Goal: Task Accomplishment & Management: Use online tool/utility

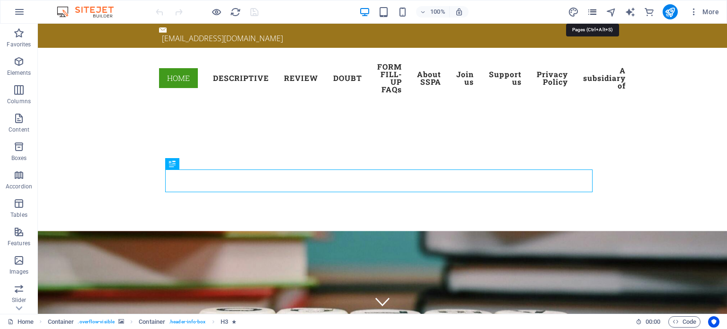
click at [592, 10] on icon "pages" at bounding box center [592, 12] width 11 height 11
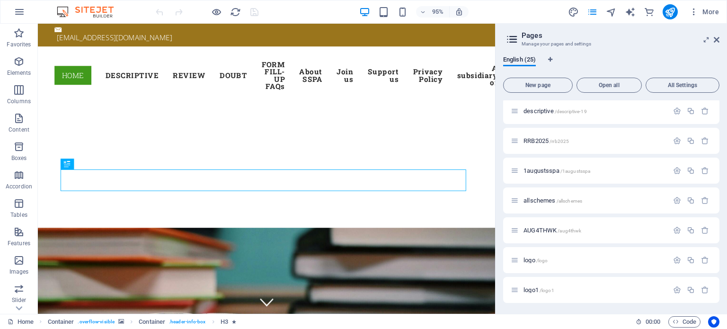
scroll to position [539, 0]
click at [534, 260] on span "logo /logo" at bounding box center [535, 259] width 24 height 7
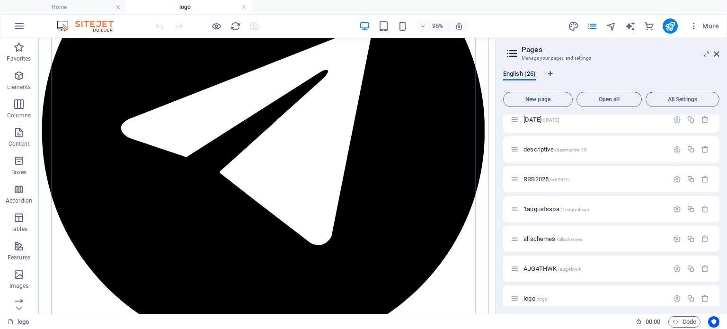
scroll to position [274, 0]
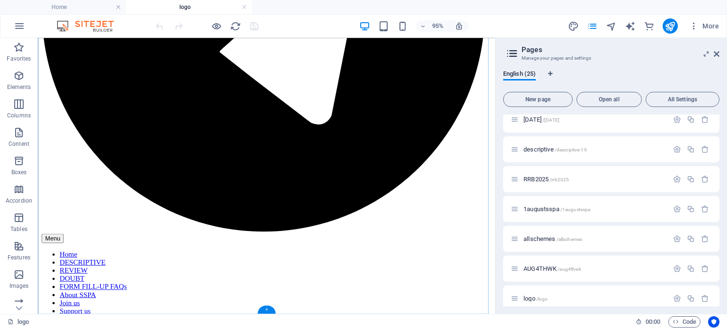
click at [269, 310] on div "+" at bounding box center [266, 309] width 18 height 8
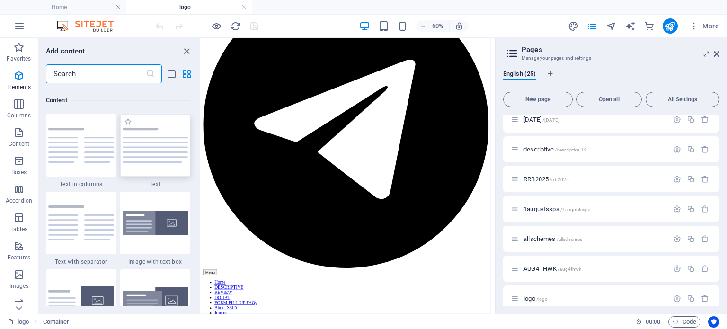
scroll to position [1656, 0]
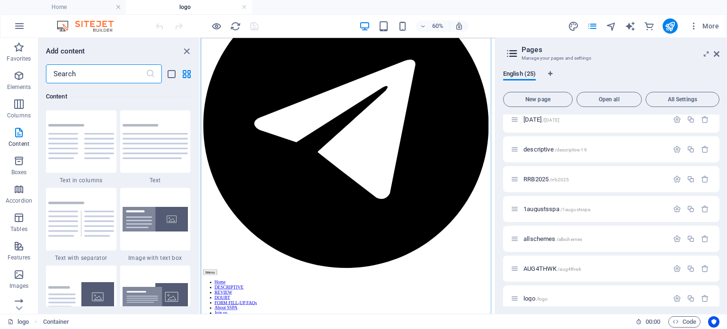
click at [87, 76] on input "text" at bounding box center [96, 73] width 100 height 19
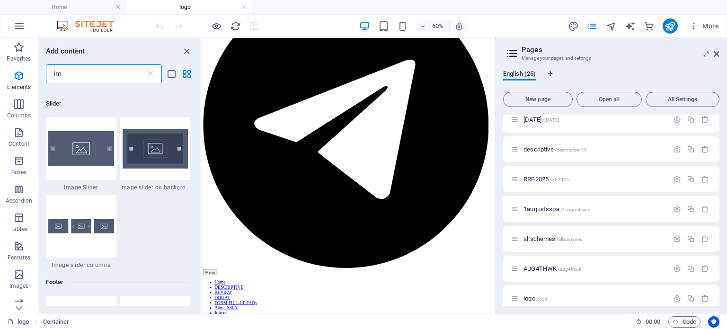
scroll to position [0, 0]
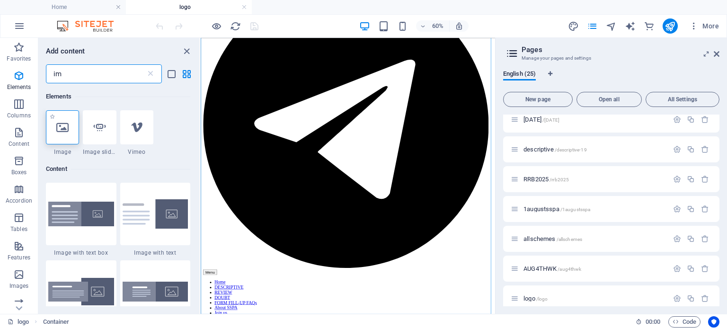
type input "im"
click at [64, 128] on icon at bounding box center [62, 127] width 12 height 12
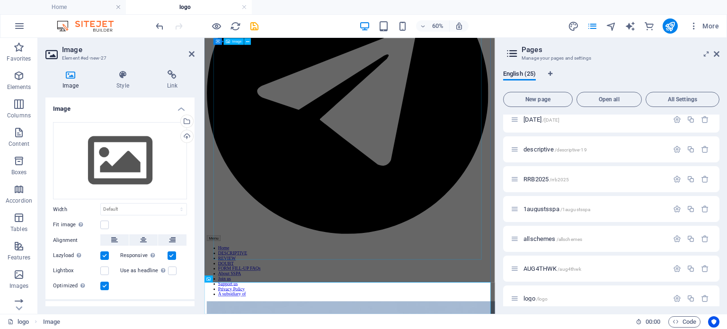
scroll to position [158, 0]
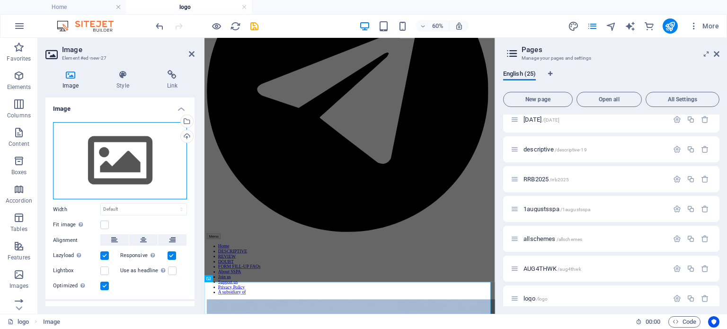
click at [109, 154] on div "Drag files here, click to choose files or select files from Files or our free s…" at bounding box center [120, 161] width 134 height 78
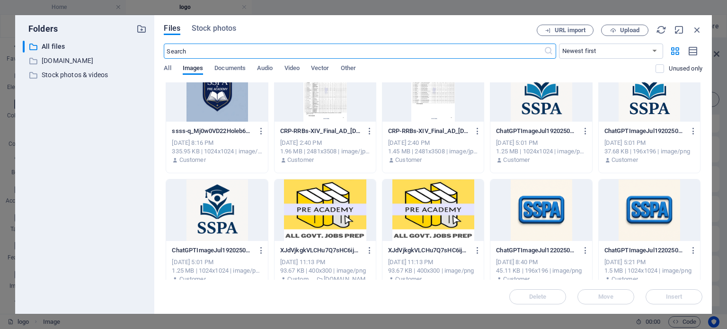
scroll to position [189, 0]
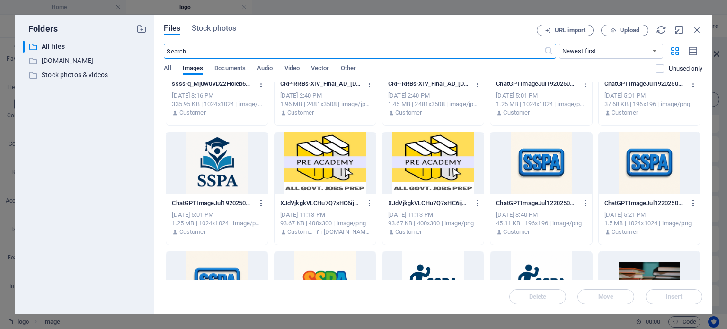
click at [421, 167] on div at bounding box center [432, 163] width 101 height 62
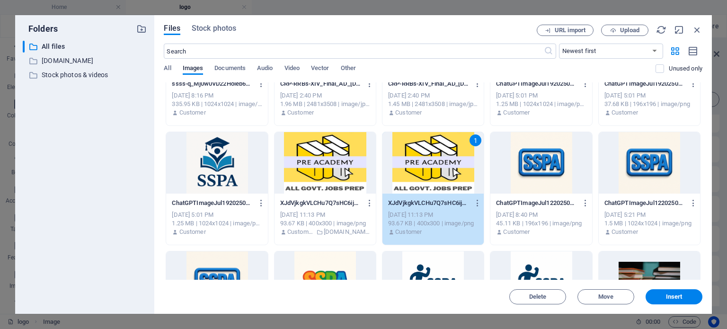
click at [672, 295] on span "Insert" at bounding box center [674, 297] width 17 height 6
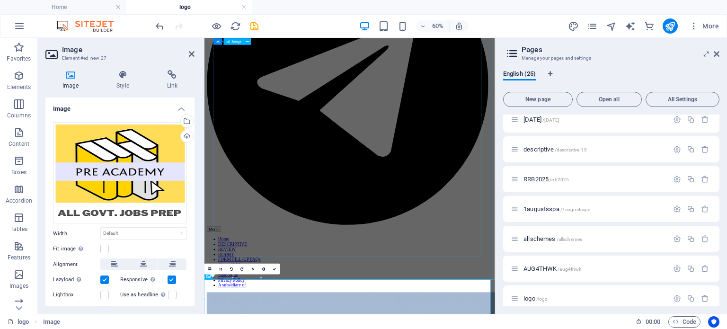
scroll to position [176, 0]
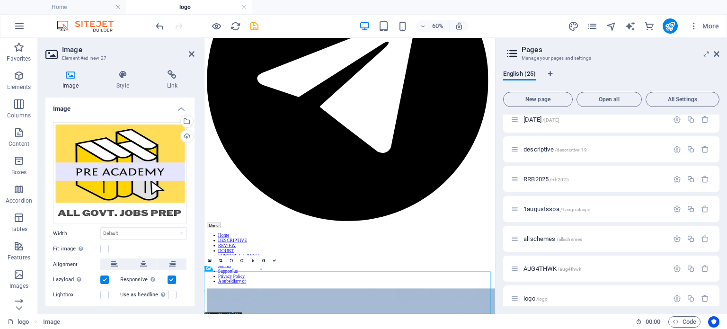
drag, startPoint x: 321, startPoint y: 495, endPoint x: 406, endPoint y: 472, distance: 88.4
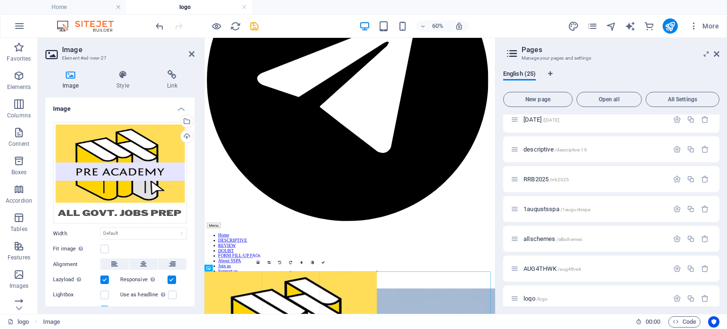
drag, startPoint x: 261, startPoint y: 311, endPoint x: 452, endPoint y: 314, distance: 191.2
type input "612"
select select "px"
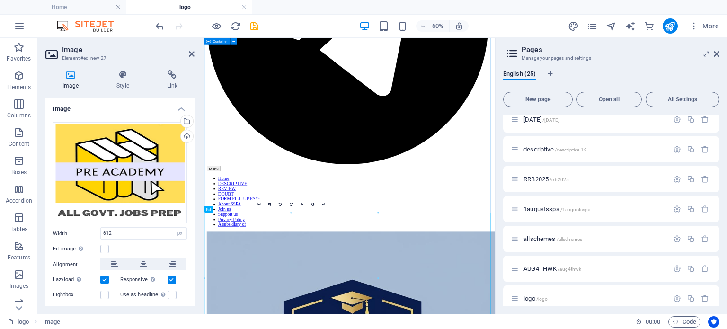
scroll to position [322, 0]
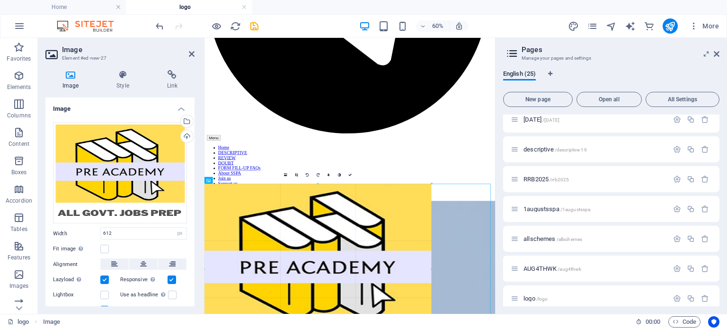
drag, startPoint x: 377, startPoint y: 312, endPoint x: 422, endPoint y: 318, distance: 45.3
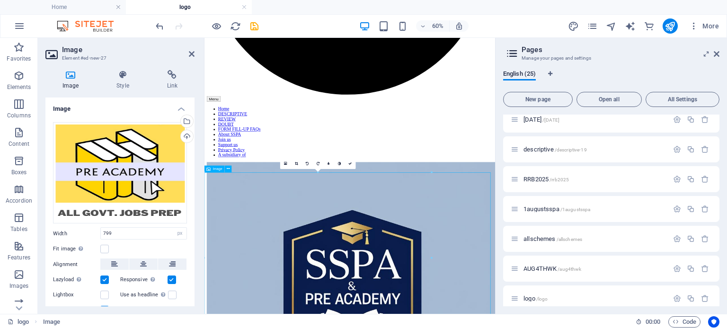
scroll to position [388, 0]
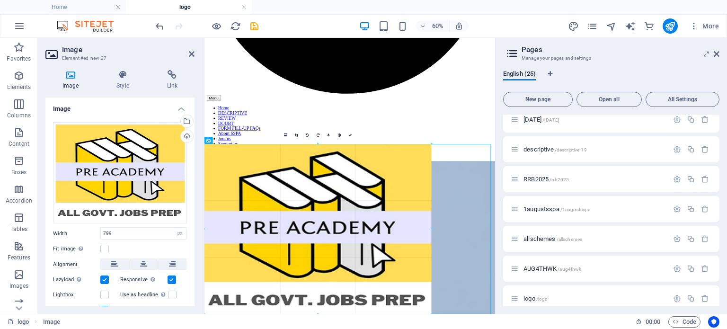
drag, startPoint x: 430, startPoint y: 313, endPoint x: 483, endPoint y: 325, distance: 53.9
type input "800"
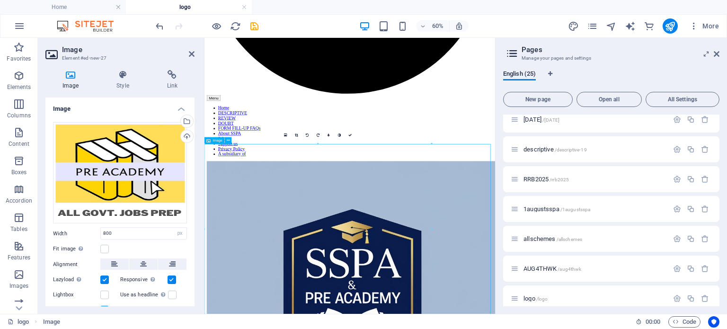
drag, startPoint x: 635, startPoint y: 357, endPoint x: 656, endPoint y: 359, distance: 20.4
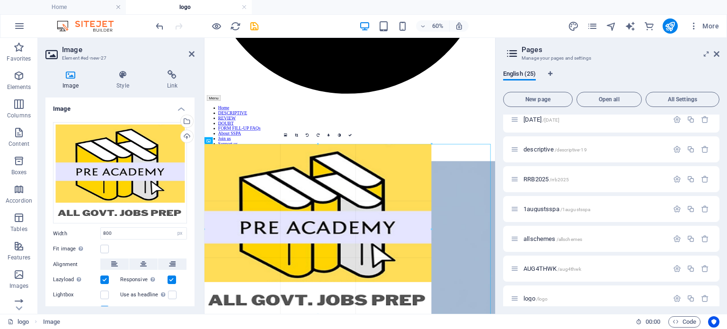
click at [478, 268] on div at bounding box center [347, 229] width 286 height 171
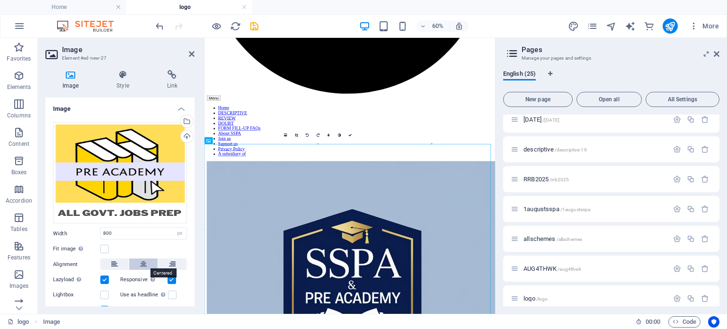
click at [138, 263] on button at bounding box center [143, 263] width 28 height 11
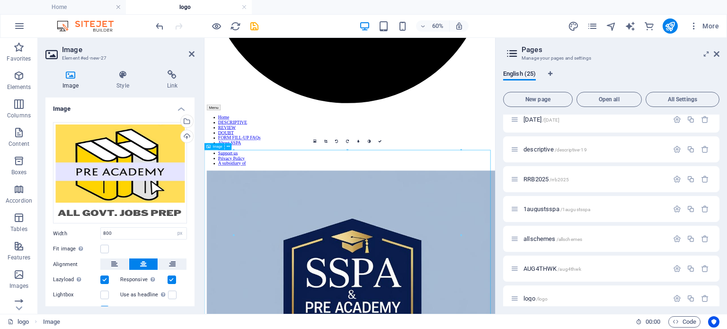
scroll to position [389, 0]
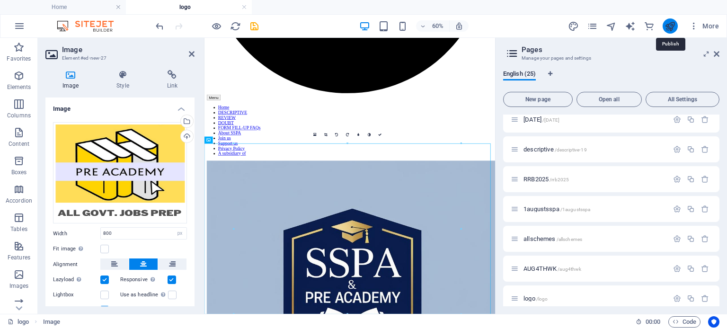
click at [671, 22] on icon "publish" at bounding box center [669, 26] width 11 height 11
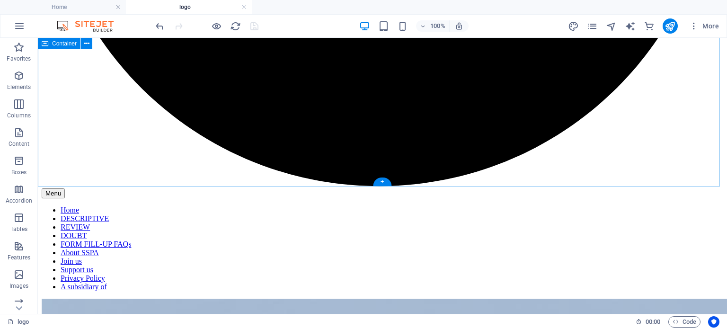
scroll to position [573, 0]
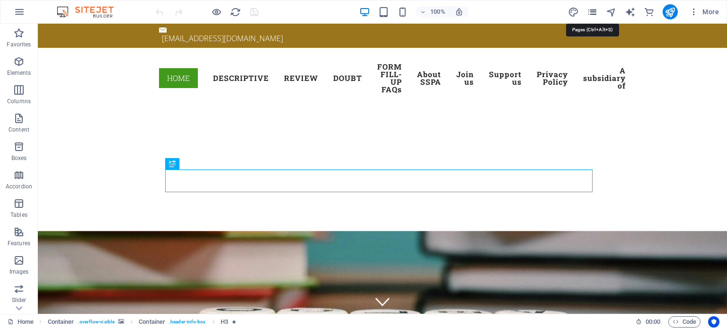
click at [592, 10] on icon "pages" at bounding box center [592, 12] width 11 height 11
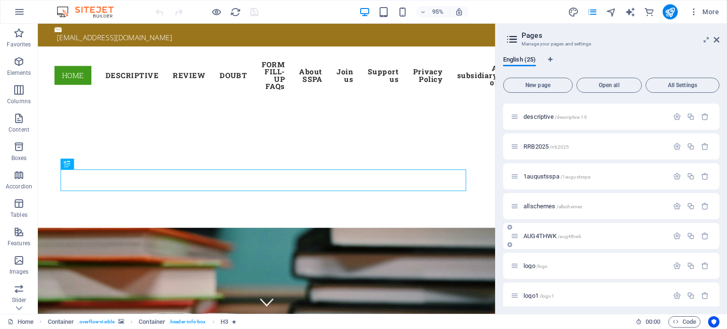
scroll to position [539, 0]
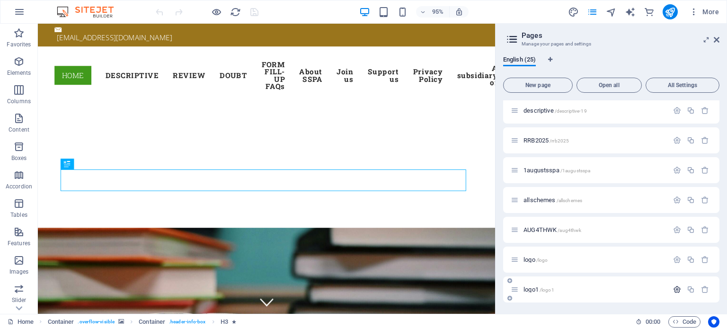
click at [673, 287] on icon "button" at bounding box center [677, 289] width 8 height 8
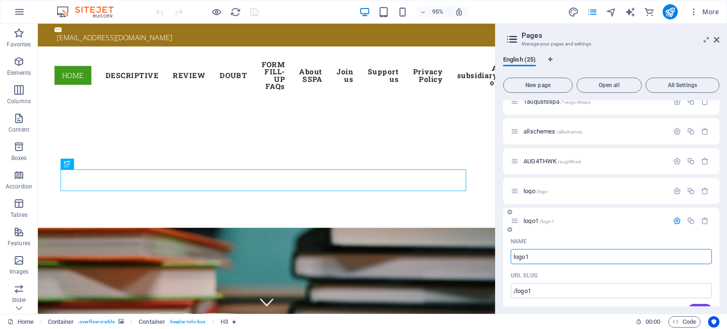
scroll to position [608, 0]
click at [539, 219] on span "logo1 /logo1" at bounding box center [538, 221] width 31 height 7
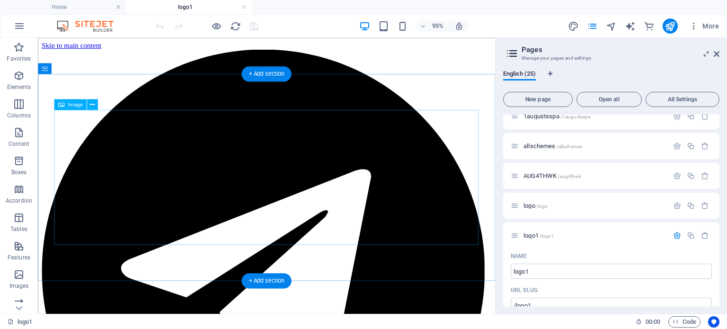
scroll to position [0, 0]
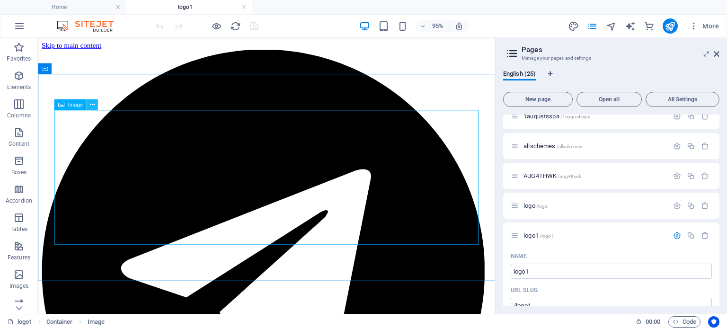
click at [89, 106] on button at bounding box center [92, 104] width 11 height 11
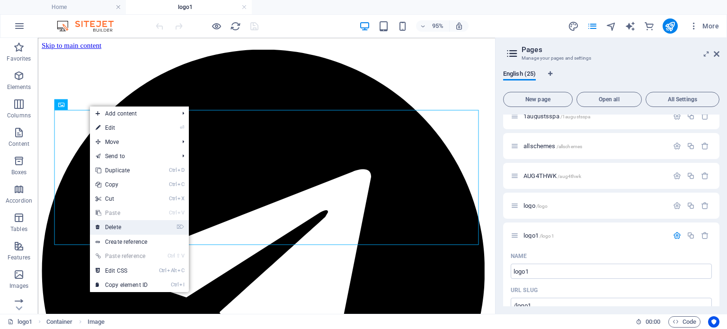
click at [120, 225] on link "⌦ Delete" at bounding box center [121, 227] width 63 height 14
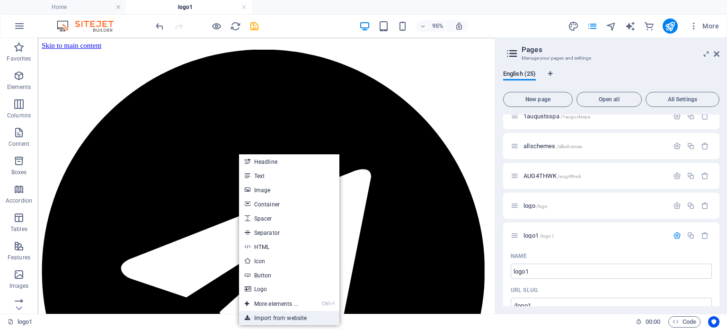
click at [261, 316] on link "Import from website" at bounding box center [289, 318] width 100 height 14
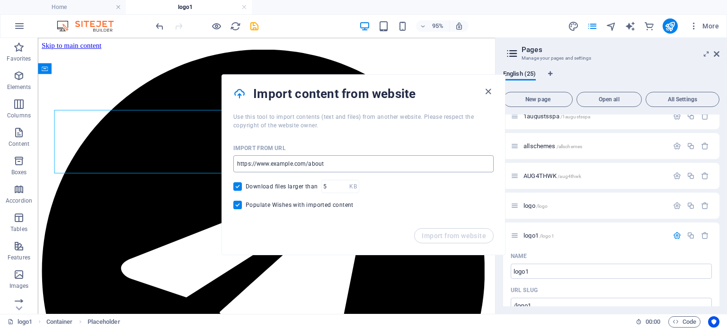
click at [271, 162] on input "url" at bounding box center [363, 163] width 260 height 17
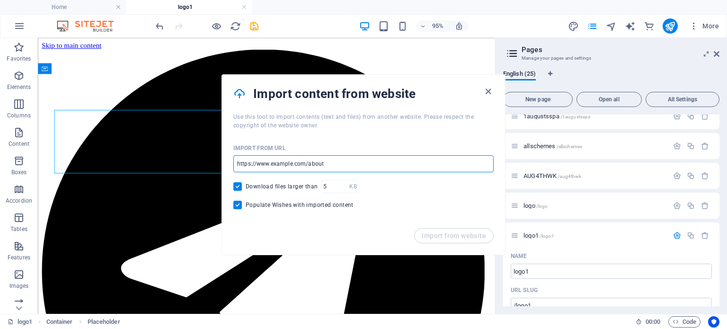
paste input "https://www.preacademy.co.in/"
type input "https://www.preacademy.co.in/"
click at [432, 234] on span "Import from website" at bounding box center [454, 236] width 64 height 8
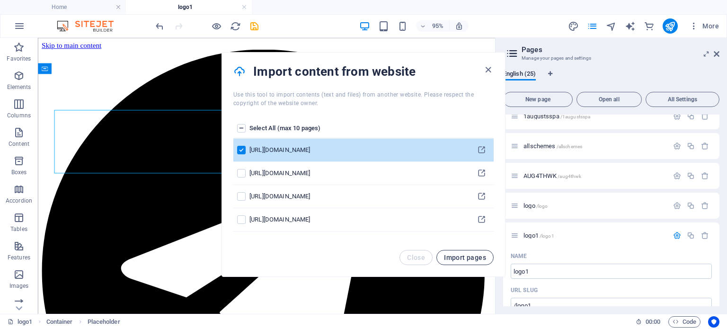
click at [456, 257] on span "Import pages" at bounding box center [465, 258] width 42 height 8
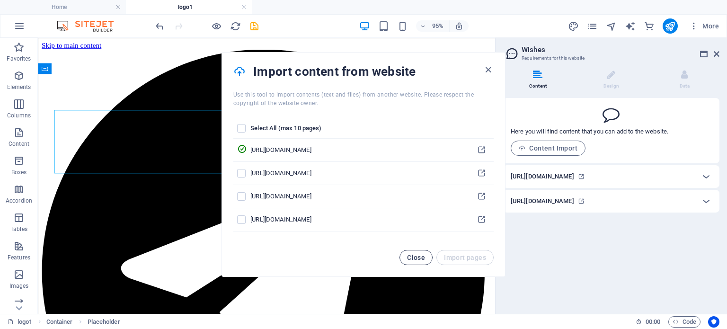
click at [414, 257] on span "Close" at bounding box center [416, 258] width 18 height 8
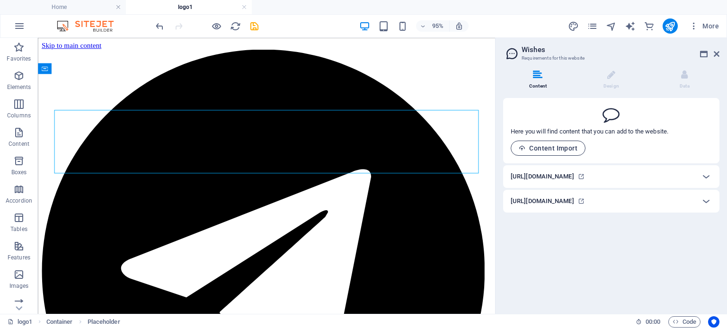
click at [551, 149] on span "Content Import" at bounding box center [548, 148] width 59 height 8
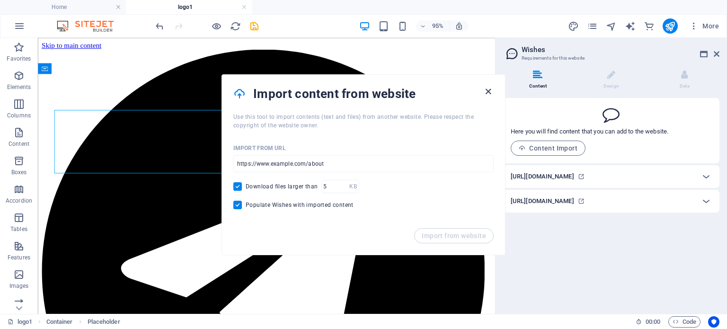
click at [488, 91] on icon "button" at bounding box center [488, 91] width 11 height 11
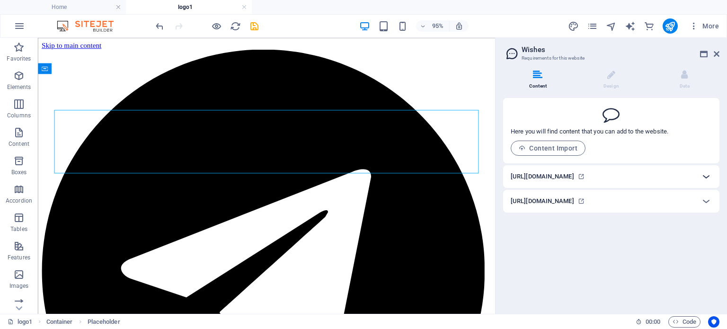
click at [705, 175] on icon at bounding box center [705, 176] width 11 height 11
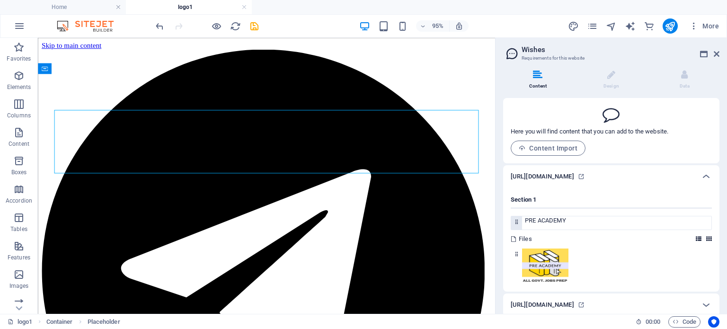
scroll to position [9, 0]
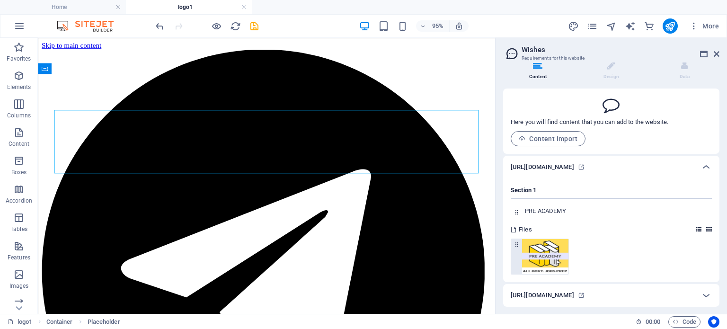
click at [555, 248] on img at bounding box center [545, 256] width 46 height 35
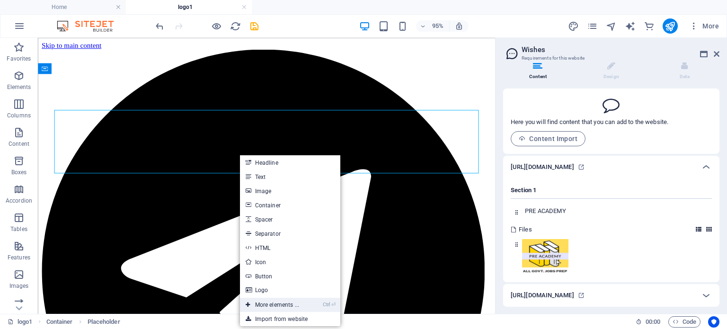
click at [268, 305] on link "Ctrl ⏎ More elements ..." at bounding box center [272, 305] width 65 height 14
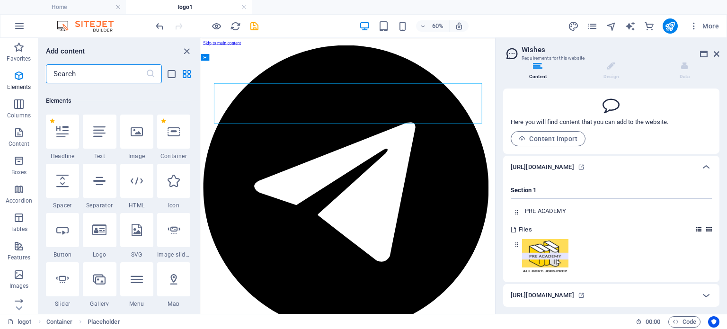
scroll to position [100, 0]
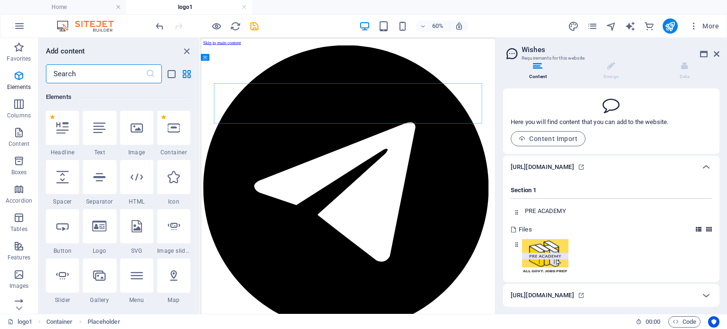
click at [106, 78] on input "text" at bounding box center [96, 73] width 100 height 19
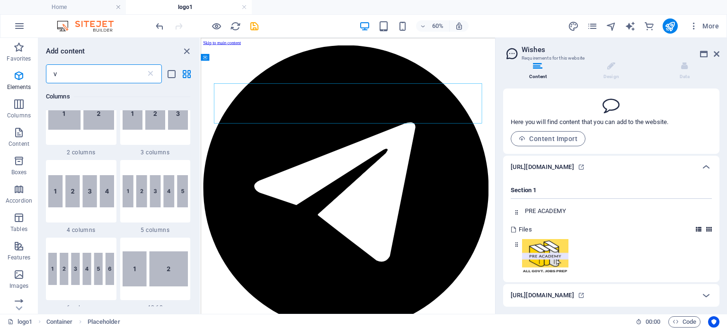
scroll to position [0, 0]
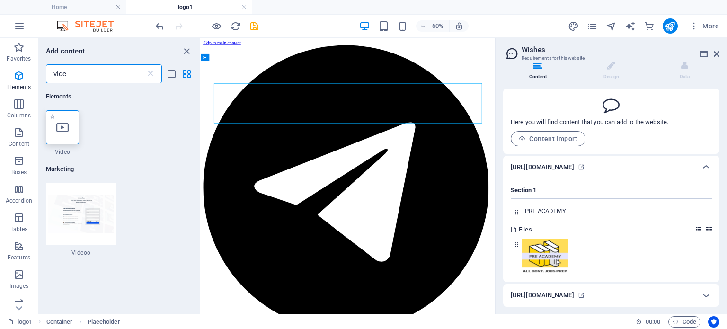
type input "vide"
click at [62, 124] on icon at bounding box center [62, 127] width 12 height 12
select select "%"
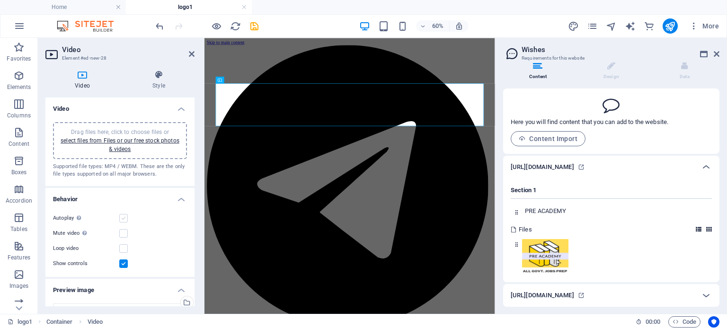
click at [123, 217] on label at bounding box center [123, 218] width 9 height 9
click at [0, 0] on input "Autoplay Autoplay is only available if muted is checked" at bounding box center [0, 0] width 0 height 0
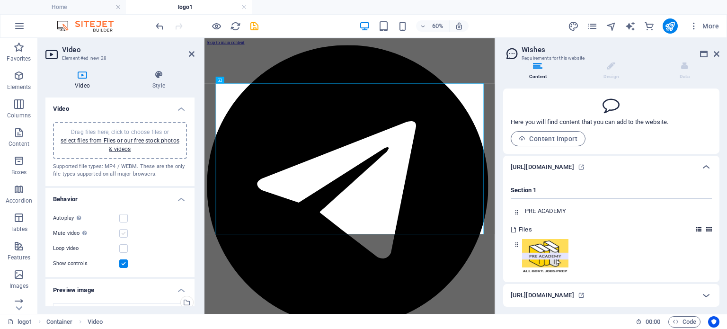
click at [123, 229] on label at bounding box center [123, 233] width 9 height 9
click at [0, 0] on input "Mute video Autoplay will be available if muted is checked" at bounding box center [0, 0] width 0 height 0
click at [123, 141] on link "select files from Files or our free stock photos & videos" at bounding box center [120, 144] width 119 height 15
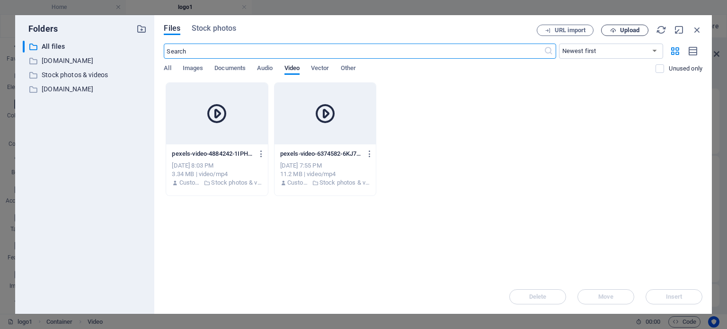
click at [623, 33] on span "Upload" at bounding box center [629, 30] width 19 height 6
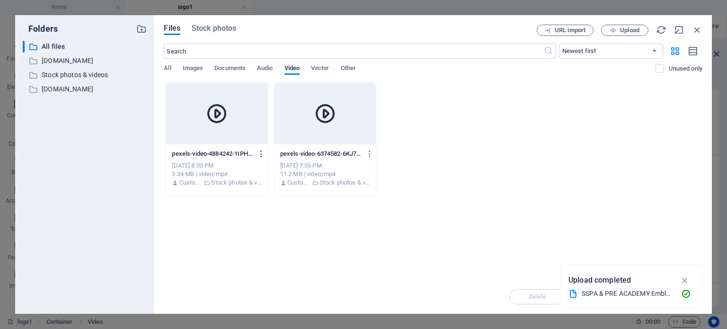
click at [262, 155] on icon "button" at bounding box center [261, 154] width 9 height 9
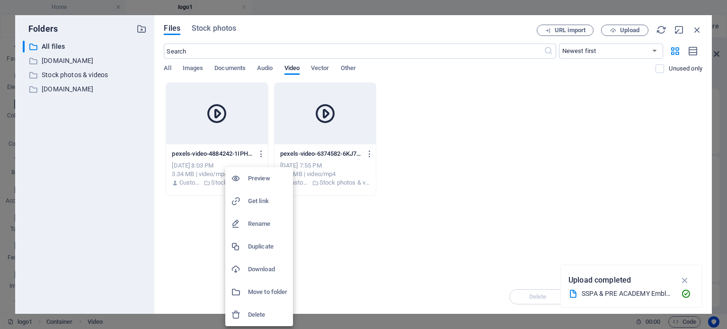
click at [260, 316] on h6 "Delete" at bounding box center [267, 314] width 39 height 11
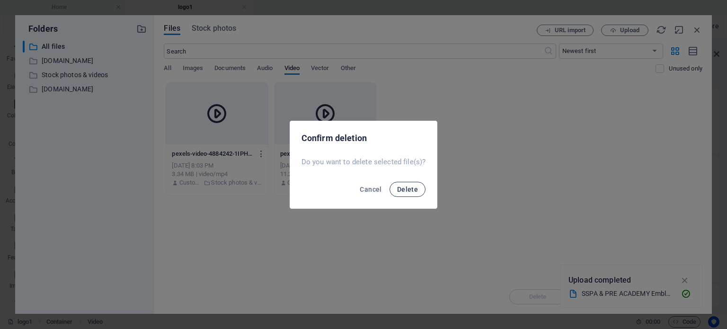
click at [405, 189] on span "Delete" at bounding box center [407, 189] width 21 height 8
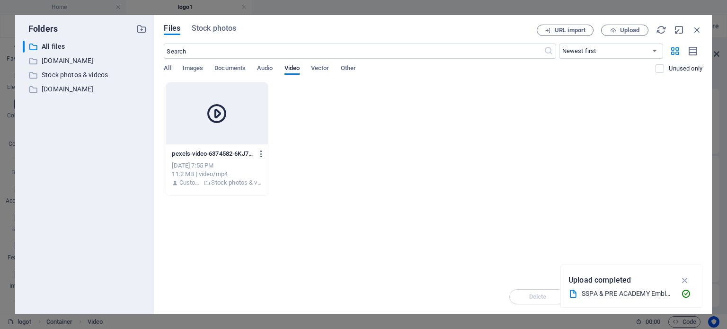
click at [261, 155] on icon "button" at bounding box center [261, 154] width 9 height 9
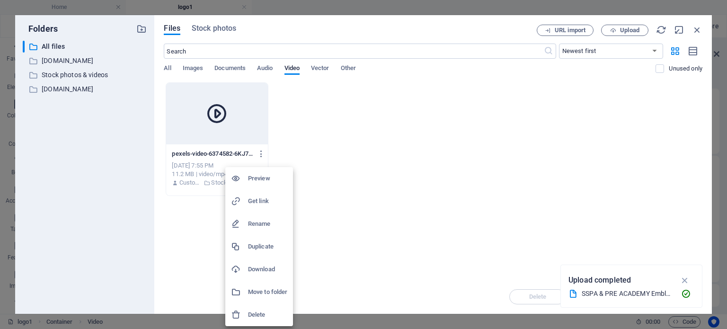
click at [253, 312] on h6 "Delete" at bounding box center [267, 314] width 39 height 11
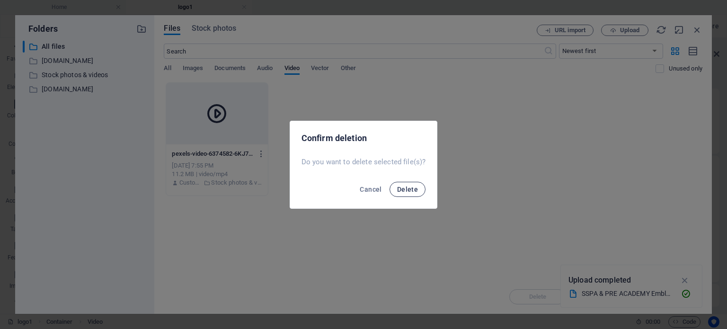
click at [413, 193] on span "Delete" at bounding box center [407, 189] width 21 height 8
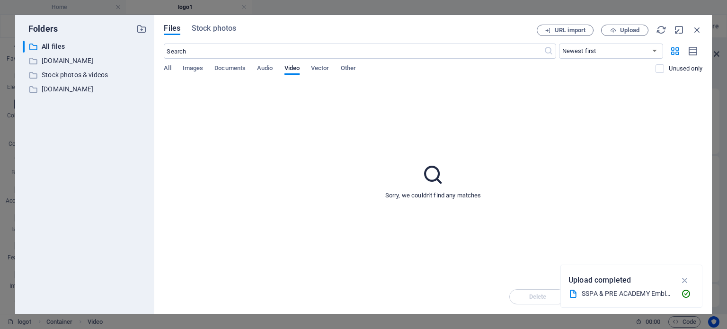
click at [533, 193] on div "Sorry, we couldn't find any matches" at bounding box center [433, 180] width 538 height 197
click at [165, 68] on span "All" at bounding box center [167, 68] width 7 height 13
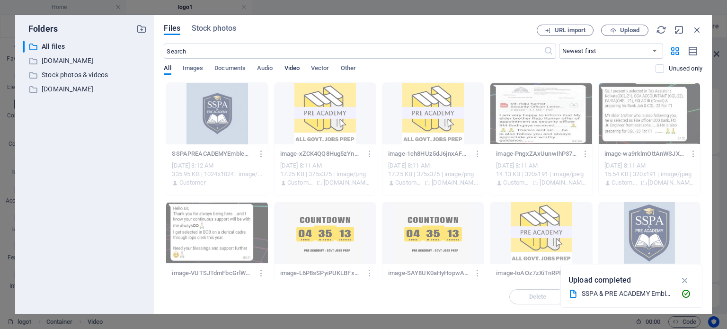
click at [287, 65] on span "Video" at bounding box center [291, 68] width 15 height 13
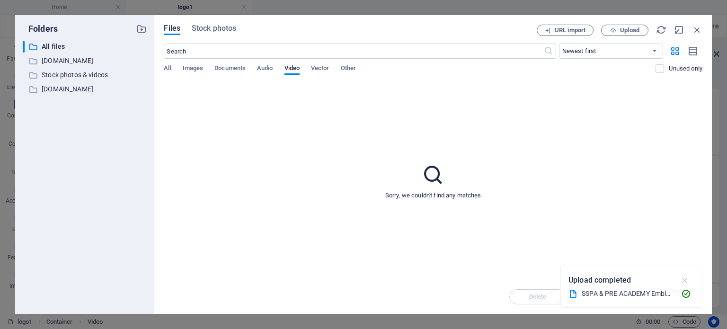
click at [683, 281] on icon "button" at bounding box center [684, 280] width 11 height 10
click at [619, 30] on span "Upload" at bounding box center [624, 30] width 39 height 6
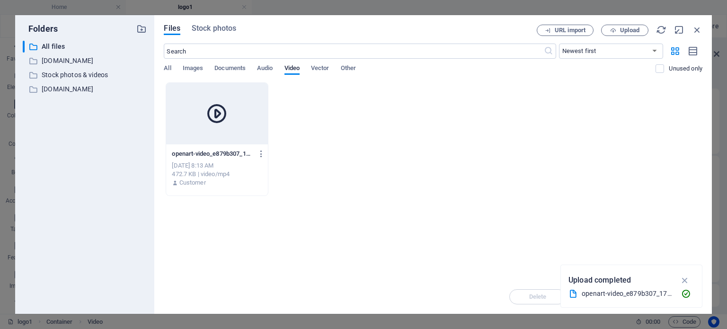
click at [240, 116] on div at bounding box center [216, 114] width 101 height 62
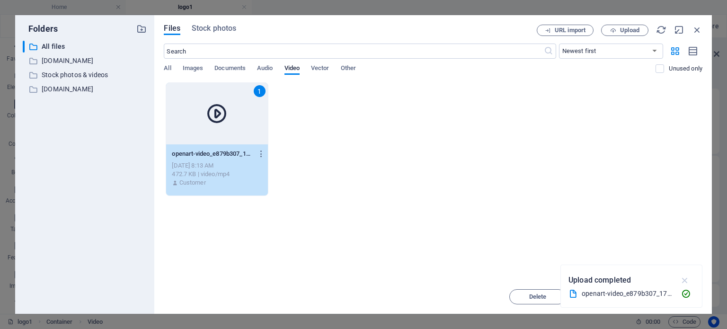
click at [685, 278] on icon "button" at bounding box center [684, 280] width 11 height 10
click at [677, 295] on span "Insert" at bounding box center [674, 297] width 17 height 6
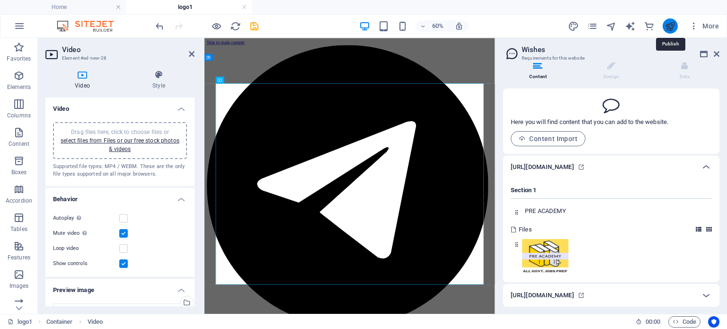
click at [668, 27] on icon "publish" at bounding box center [669, 26] width 11 height 11
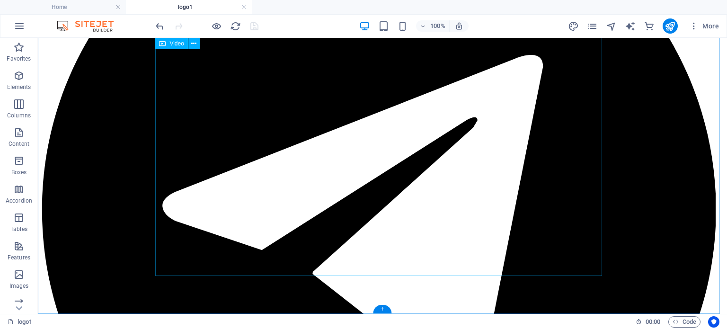
scroll to position [145, 0]
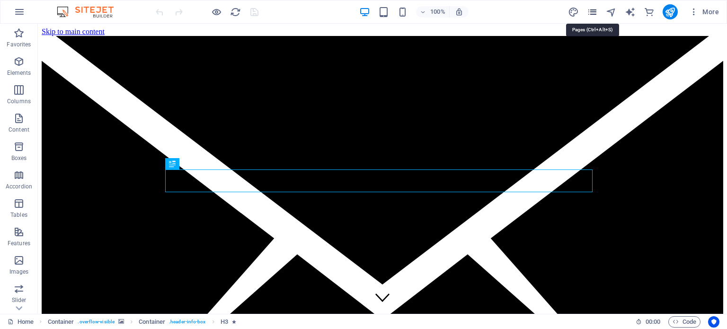
click at [592, 7] on icon "pages" at bounding box center [592, 12] width 11 height 11
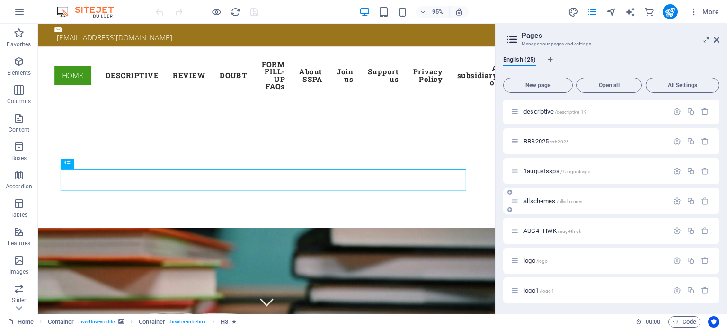
scroll to position [539, 0]
click at [536, 291] on span "logo1 /logo1" at bounding box center [538, 289] width 31 height 7
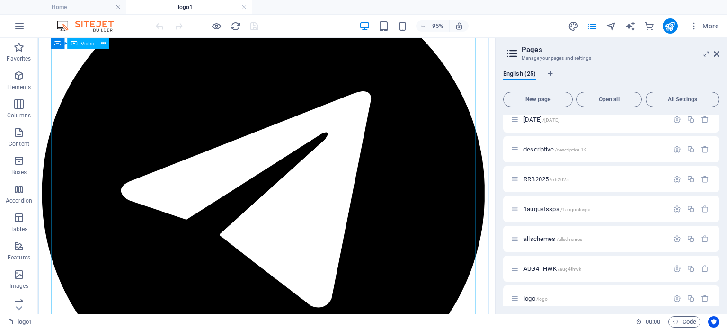
scroll to position [68, 0]
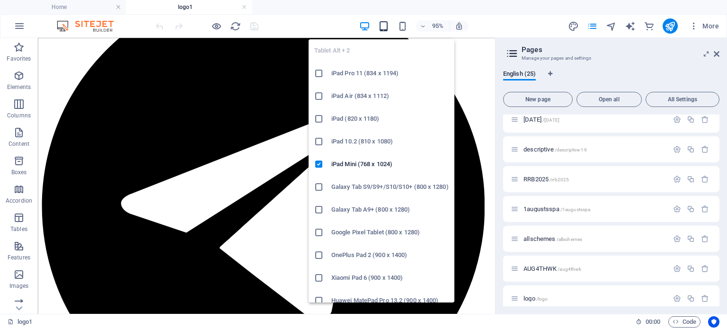
click at [382, 25] on icon "button" at bounding box center [383, 26] width 11 height 11
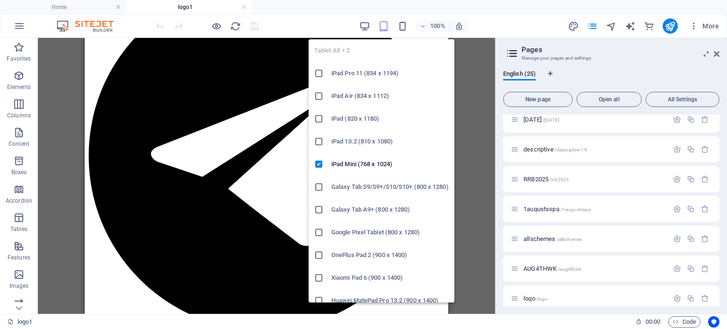
scroll to position [53, 0]
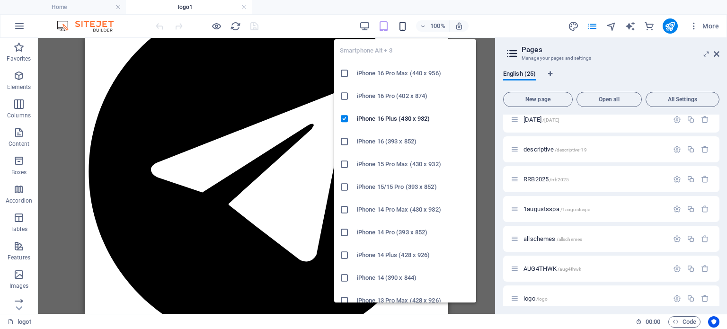
click at [403, 26] on icon "button" at bounding box center [402, 26] width 11 height 11
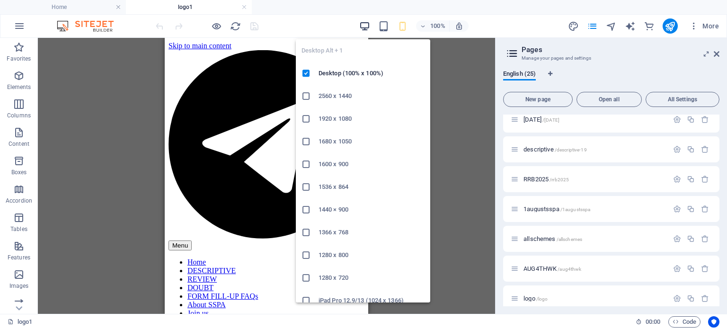
click at [363, 26] on icon "button" at bounding box center [364, 26] width 11 height 11
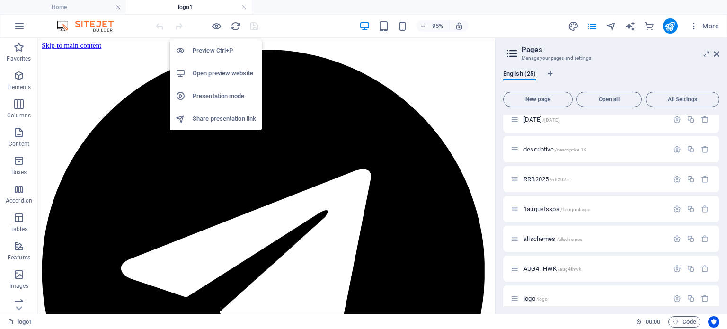
click at [219, 48] on h6 "Preview Ctrl+P" at bounding box center [224, 50] width 63 height 11
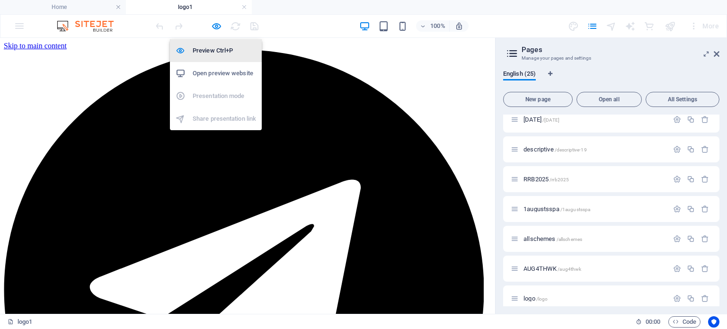
click at [211, 49] on h6 "Preview Ctrl+P" at bounding box center [224, 50] width 63 height 11
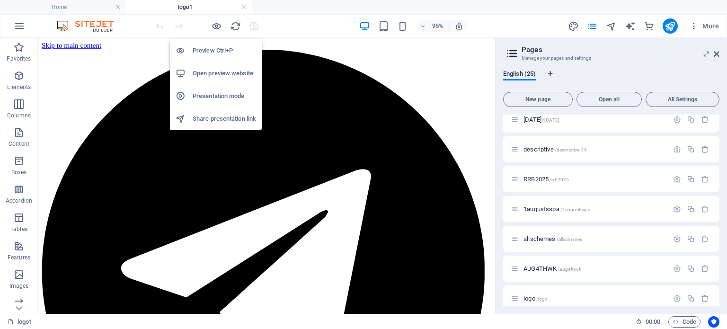
click at [211, 49] on h6 "Preview Ctrl+P" at bounding box center [224, 50] width 63 height 11
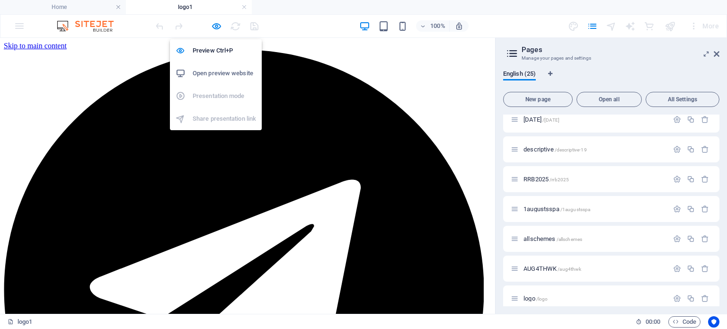
click at [215, 71] on h6 "Open preview website" at bounding box center [224, 73] width 63 height 11
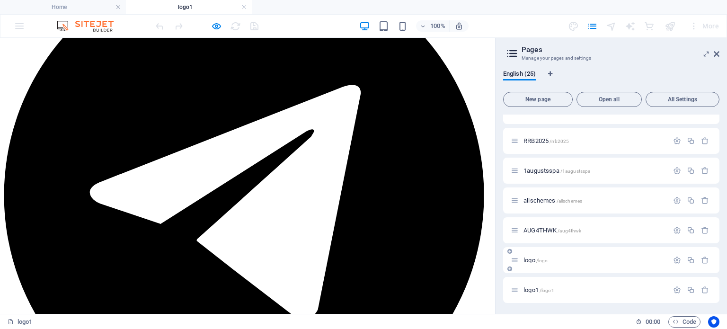
scroll to position [99, 0]
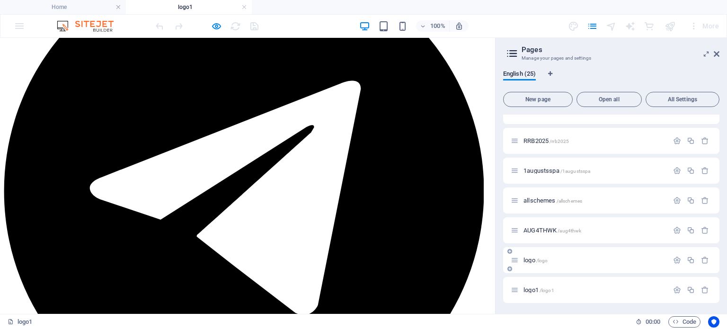
click at [532, 259] on span "logo /logo" at bounding box center [535, 259] width 24 height 7
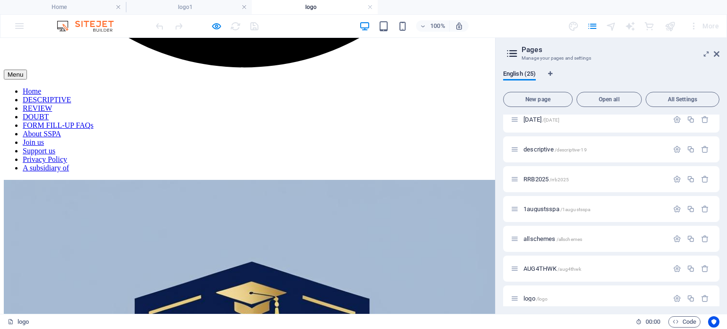
scroll to position [478, 0]
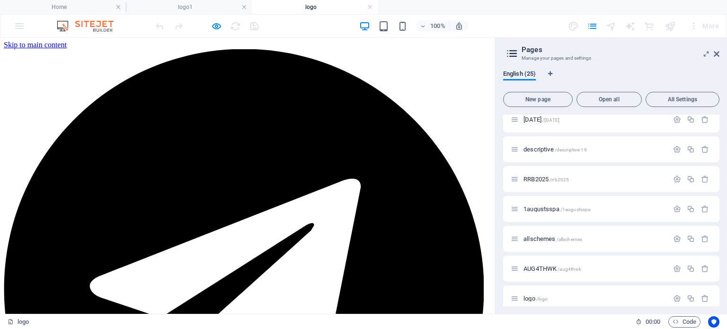
scroll to position [0, 0]
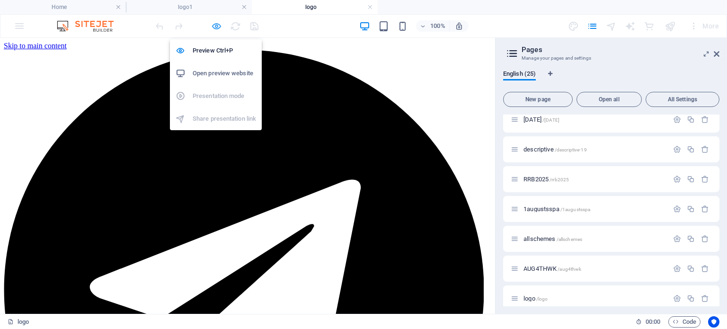
click at [216, 26] on icon "button" at bounding box center [216, 26] width 11 height 11
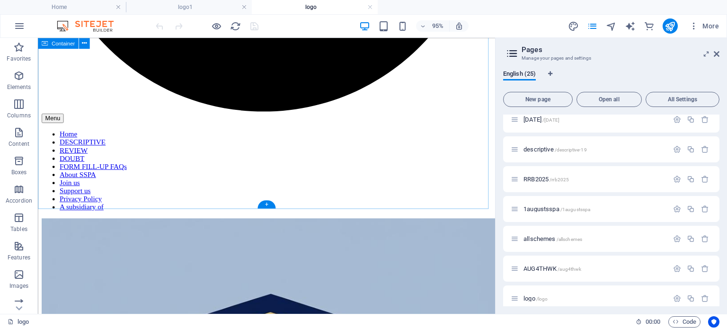
scroll to position [477, 0]
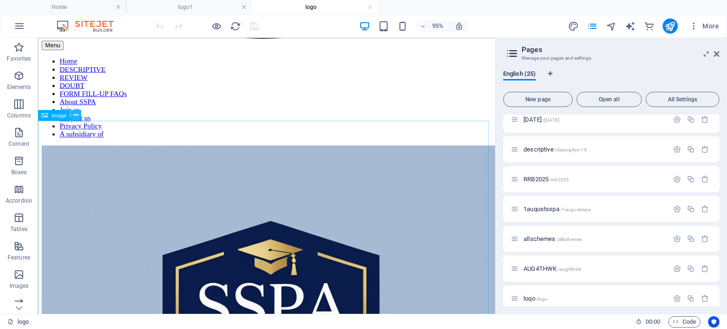
click at [74, 114] on icon at bounding box center [75, 114] width 5 height 9
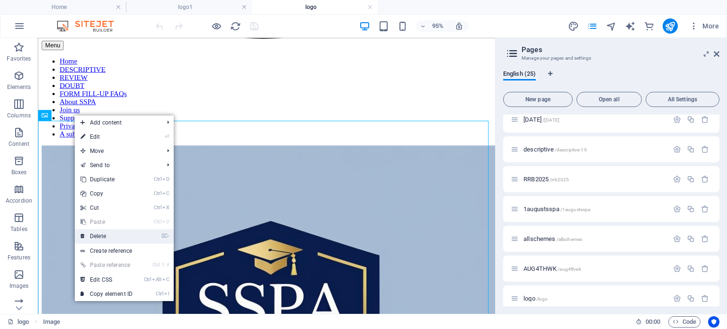
click at [101, 232] on link "⌦ Delete" at bounding box center [106, 236] width 63 height 14
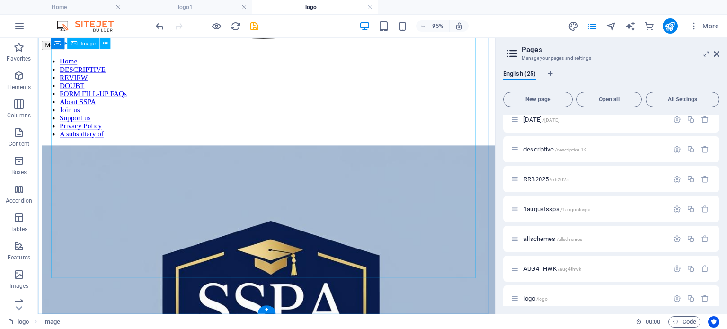
scroll to position [274, 0]
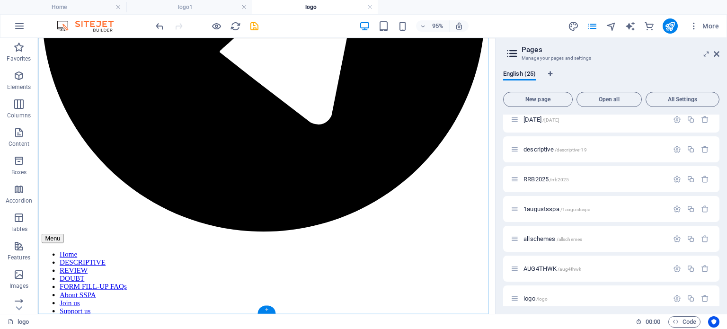
drag, startPoint x: 269, startPoint y: 308, endPoint x: 114, endPoint y: 449, distance: 209.3
click at [269, 308] on div "+" at bounding box center [266, 309] width 18 height 8
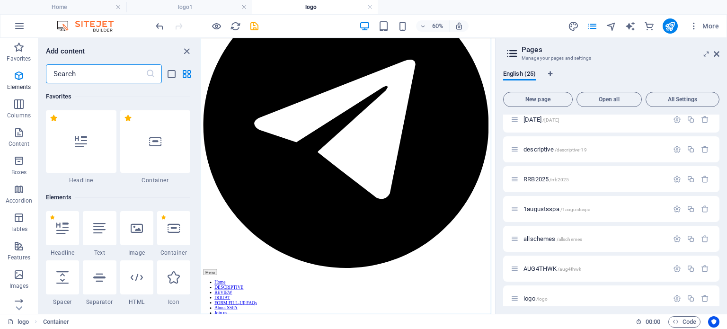
scroll to position [1656, 0]
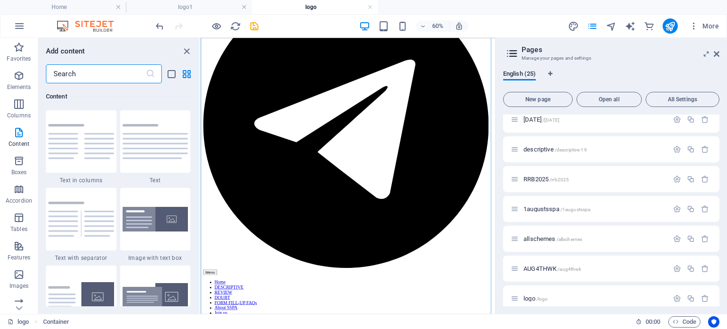
click at [128, 76] on input "text" at bounding box center [96, 73] width 100 height 19
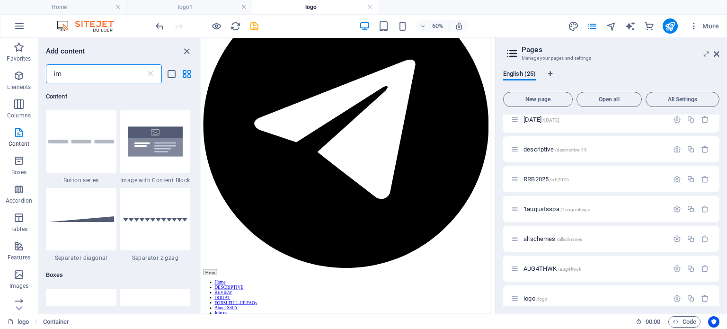
scroll to position [0, 0]
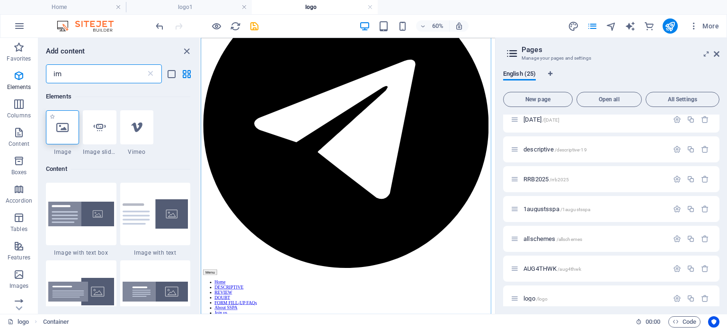
type input "im"
drag, startPoint x: 64, startPoint y: 130, endPoint x: 142, endPoint y: 192, distance: 99.4
click at [64, 130] on icon at bounding box center [62, 127] width 12 height 12
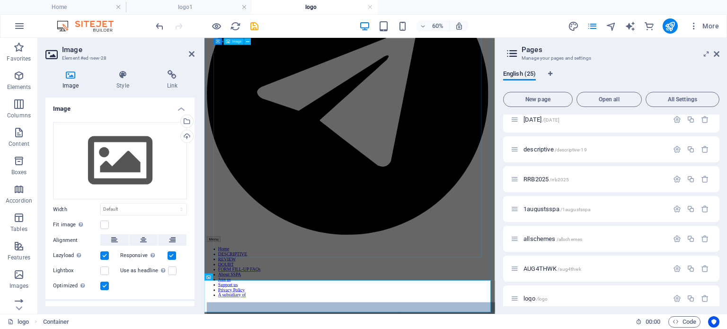
scroll to position [158, 0]
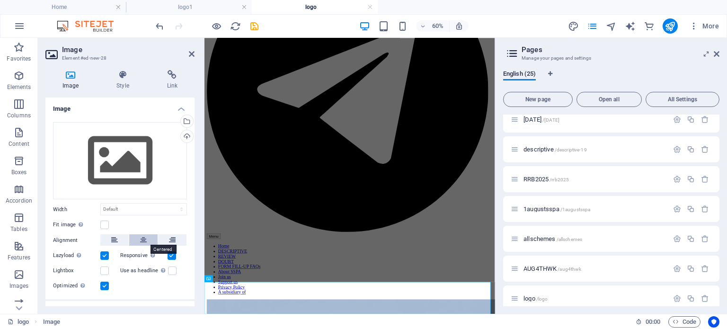
click at [141, 238] on icon at bounding box center [143, 239] width 7 height 11
click at [111, 163] on div "Drag files here, click to choose files or select files from Files or our free s…" at bounding box center [120, 161] width 134 height 78
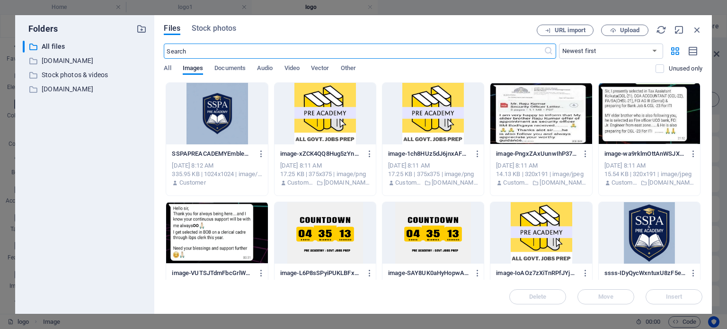
scroll to position [0, 0]
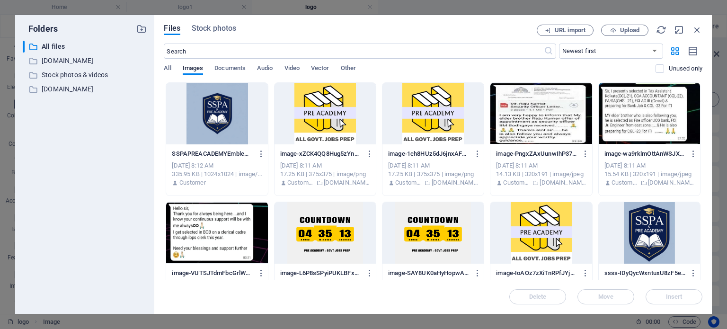
click at [324, 165] on div "Sep 4, 2025 8:11 AM" at bounding box center [325, 165] width 90 height 9
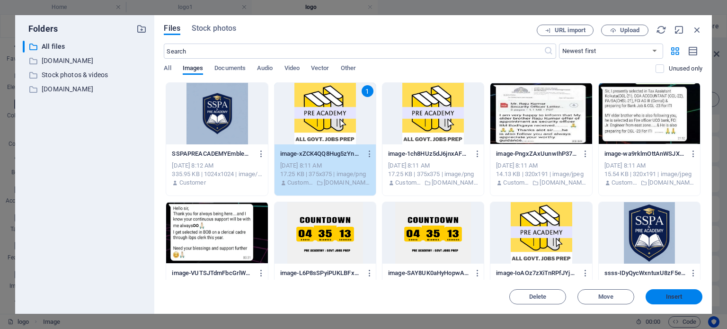
click at [669, 294] on span "Insert" at bounding box center [674, 297] width 17 height 6
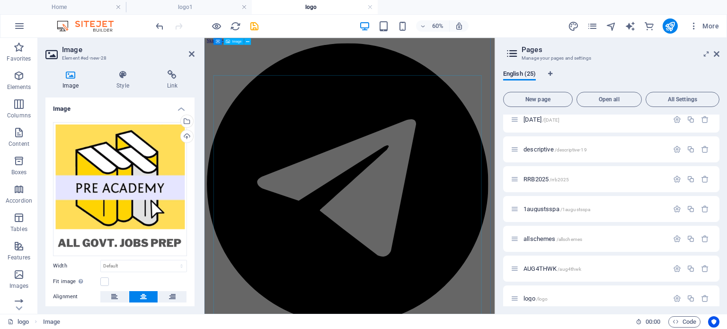
scroll to position [6, 0]
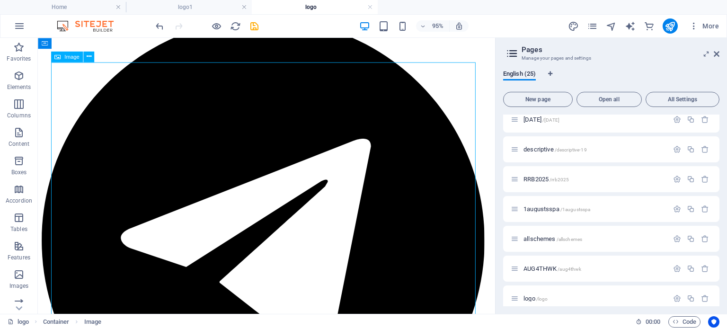
scroll to position [0, 0]
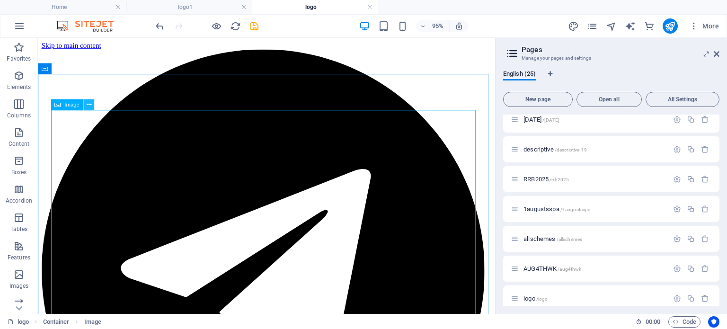
click at [87, 103] on icon at bounding box center [88, 104] width 5 height 9
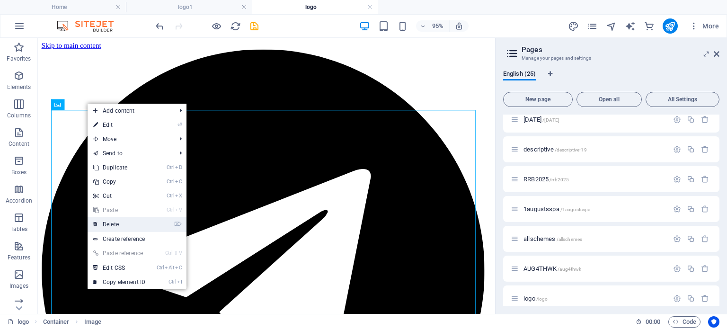
drag, startPoint x: 121, startPoint y: 224, endPoint x: 100, endPoint y: 192, distance: 38.3
click at [121, 224] on link "⌦ Delete" at bounding box center [119, 224] width 63 height 14
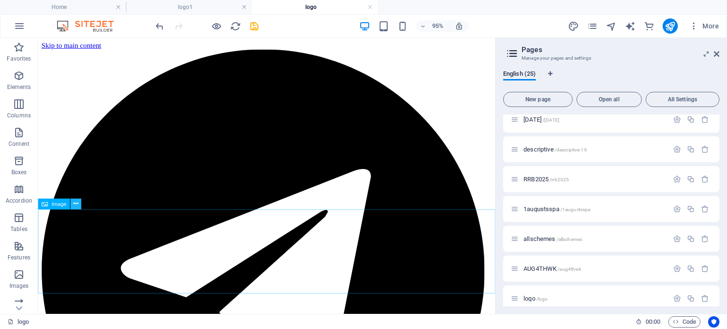
click at [75, 206] on icon at bounding box center [75, 203] width 5 height 9
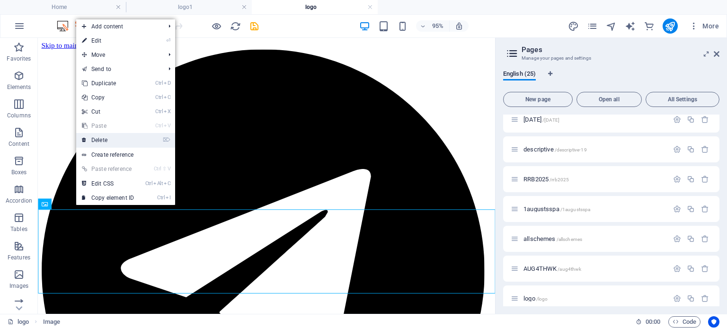
click at [109, 139] on link "⌦ Delete" at bounding box center [107, 140] width 63 height 14
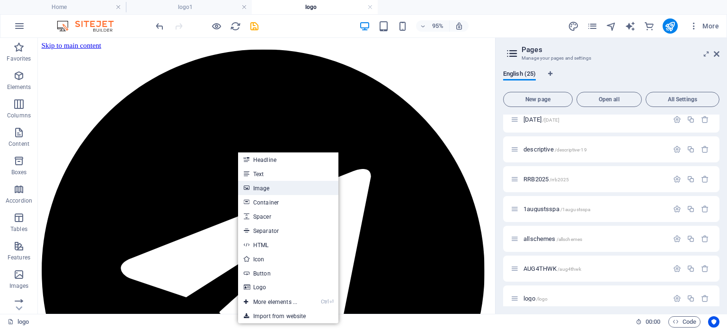
click at [269, 192] on link "Image" at bounding box center [288, 188] width 100 height 14
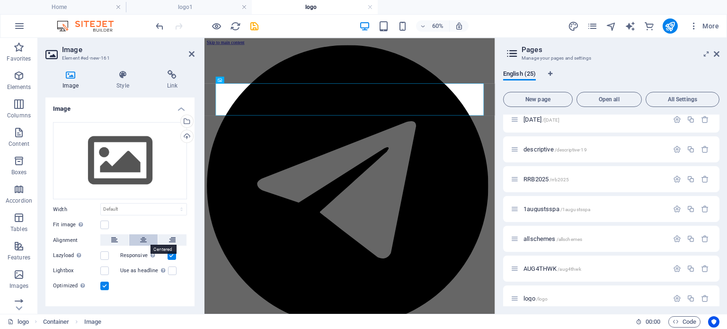
click at [142, 236] on icon at bounding box center [143, 239] width 7 height 11
click at [115, 172] on div "Drag files here, click to choose files or select files from Files or our free s…" at bounding box center [120, 161] width 134 height 78
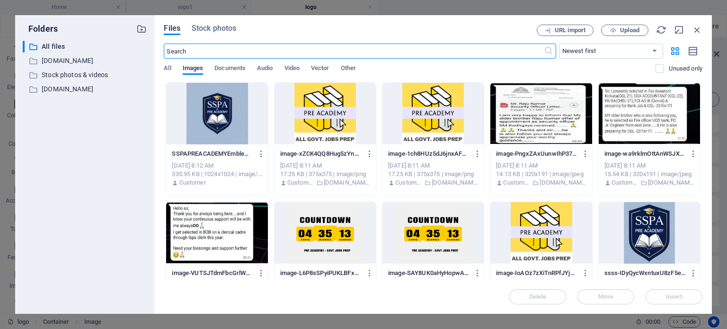
click at [329, 142] on div at bounding box center [324, 114] width 101 height 62
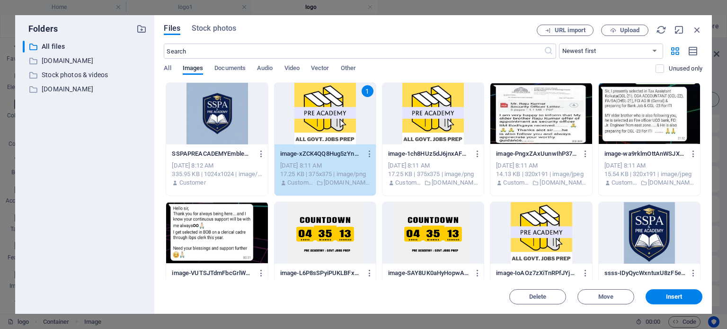
click at [680, 298] on span "Insert" at bounding box center [674, 297] width 17 height 6
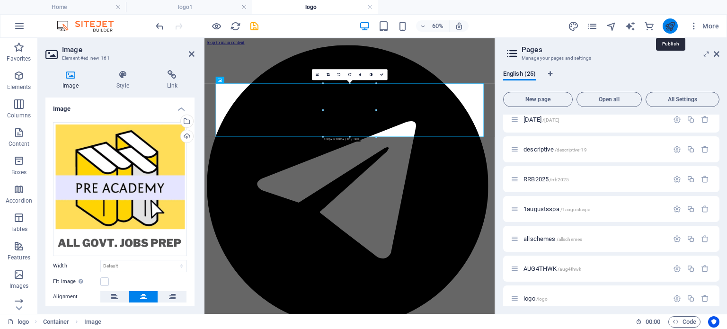
drag, startPoint x: 668, startPoint y: 24, endPoint x: 631, endPoint y: 61, distance: 52.5
click at [668, 24] on icon "publish" at bounding box center [669, 26] width 11 height 11
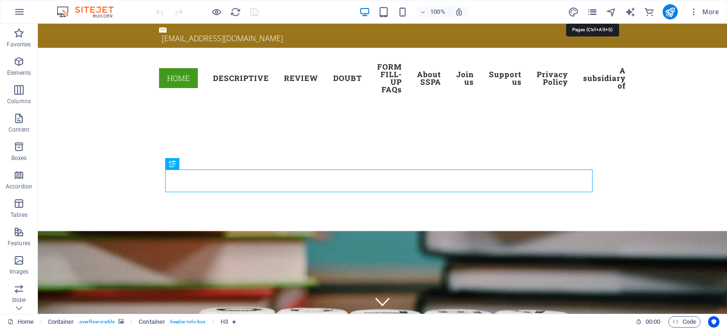
click at [590, 14] on icon "pages" at bounding box center [592, 12] width 11 height 11
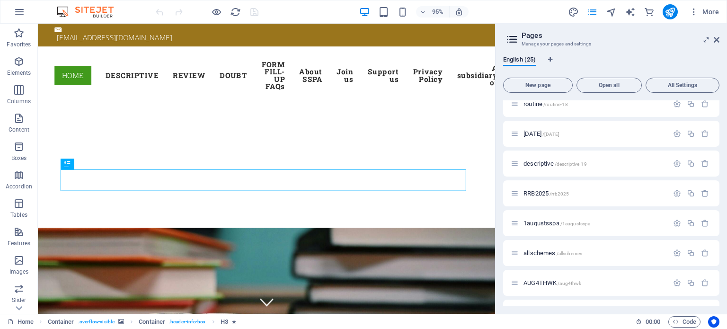
scroll to position [539, 0]
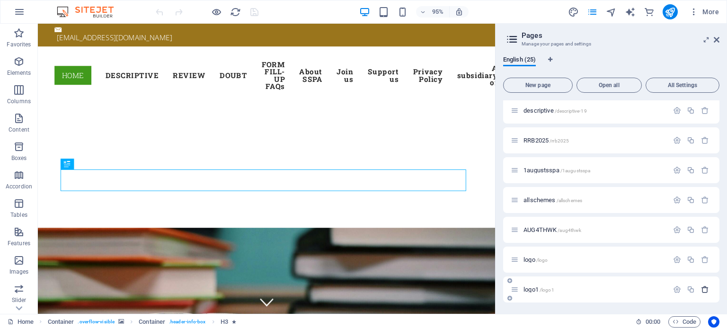
click at [701, 289] on icon "button" at bounding box center [705, 289] width 8 height 8
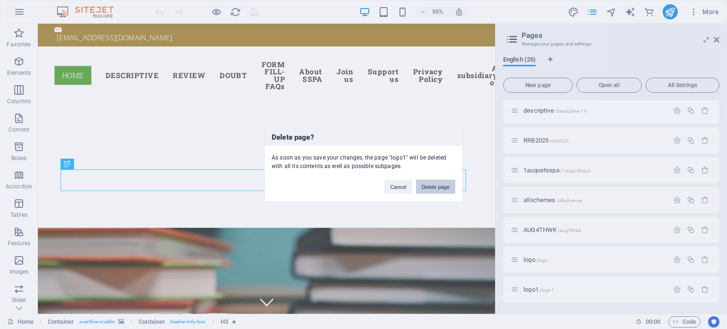
click at [436, 188] on button "Delete page" at bounding box center [435, 186] width 39 height 14
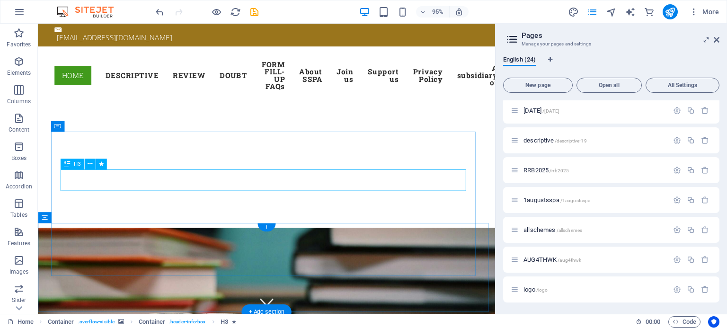
scroll to position [509, 0]
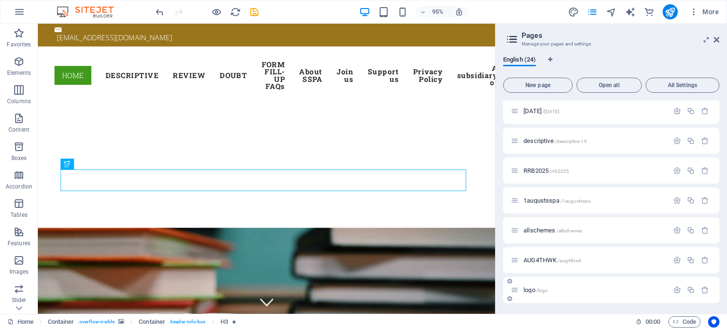
click at [546, 288] on span "/logo" at bounding box center [542, 290] width 12 height 5
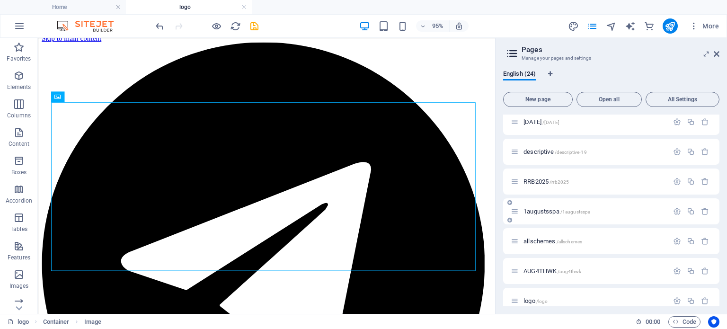
scroll to position [523, 0]
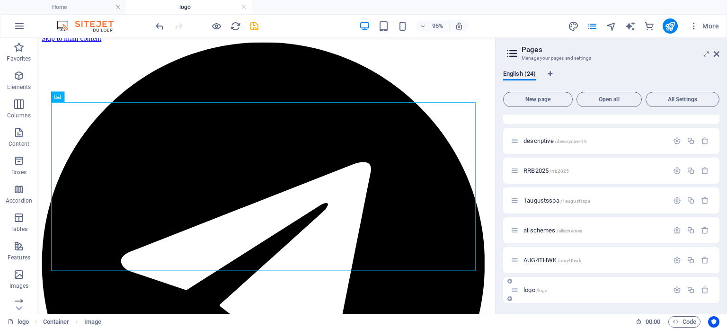
click at [577, 291] on p "logo /logo" at bounding box center [594, 290] width 142 height 6
click at [673, 289] on icon "button" at bounding box center [677, 290] width 8 height 8
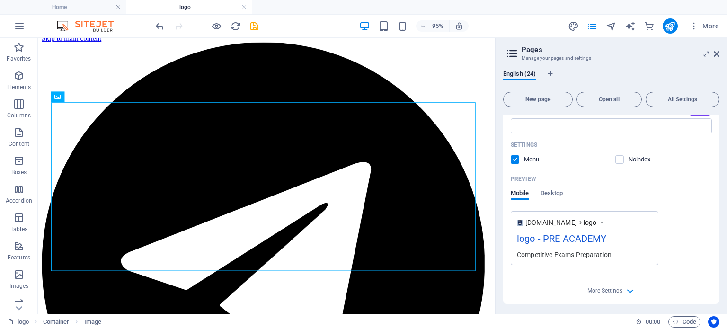
scroll to position [876, 0]
click at [606, 290] on span "More Settings" at bounding box center [604, 289] width 35 height 7
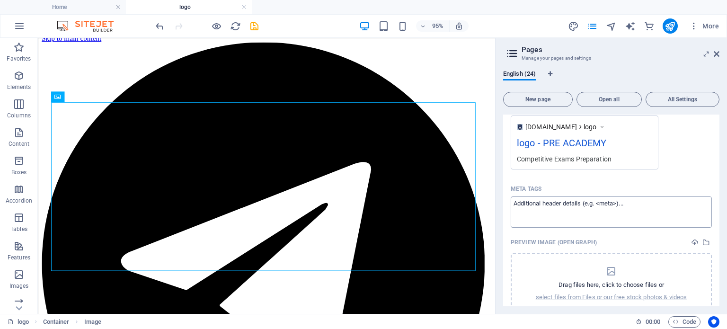
scroll to position [1012, 0]
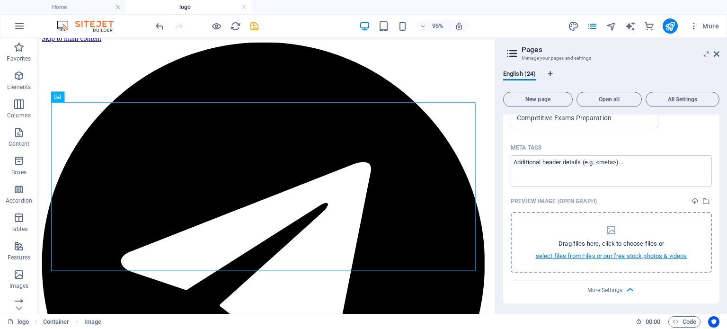
click at [592, 253] on p "select files from Files or our free stock photos & videos" at bounding box center [611, 256] width 151 height 9
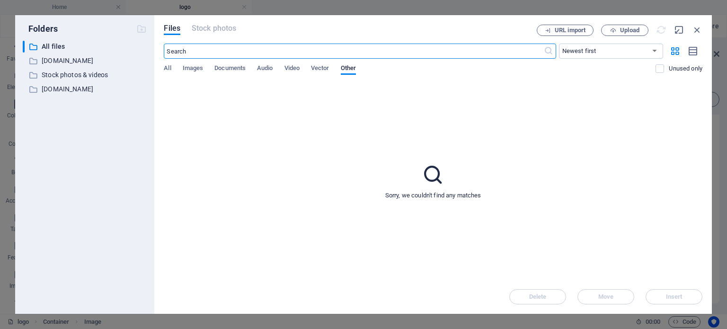
scroll to position [0, 0]
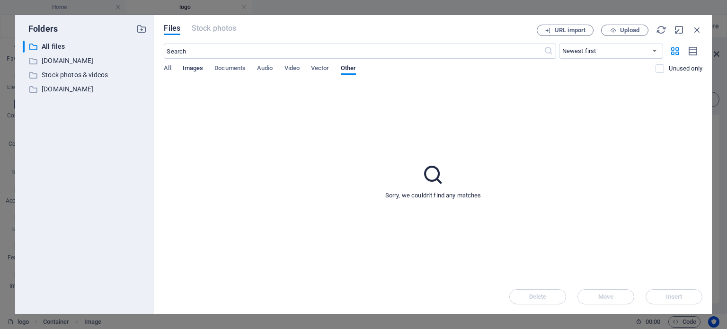
click at [185, 69] on span "Images" at bounding box center [193, 68] width 21 height 13
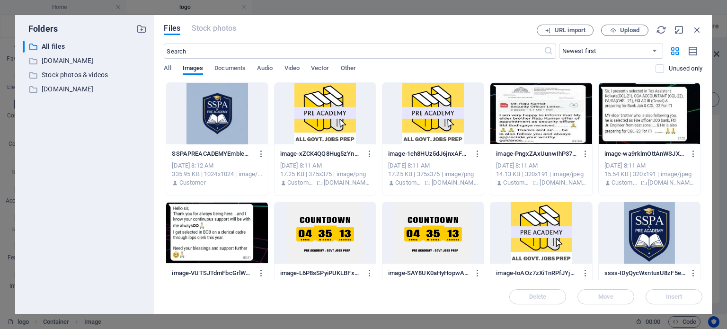
click at [541, 242] on div at bounding box center [540, 233] width 101 height 62
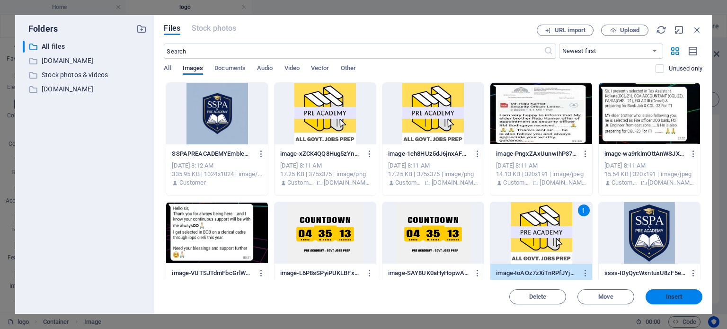
click at [661, 297] on span "Insert" at bounding box center [673, 297] width 49 height 6
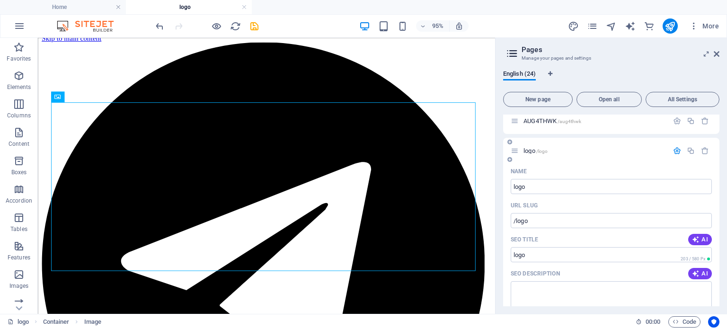
scroll to position [703, 0]
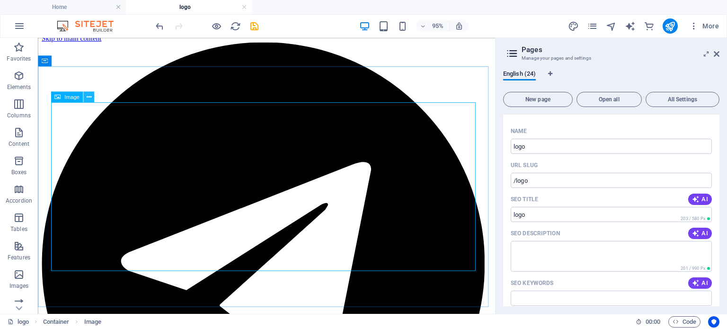
click at [85, 96] on button at bounding box center [88, 96] width 11 height 11
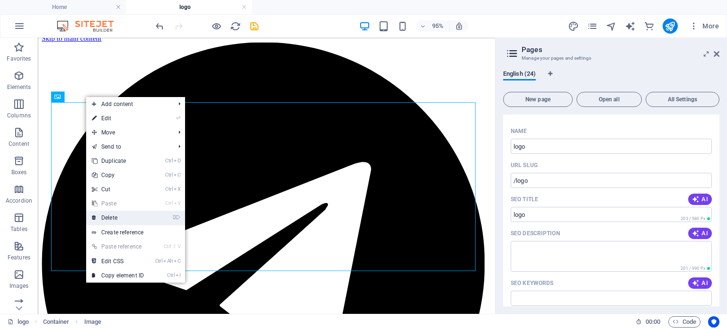
click at [118, 219] on link "⌦ Delete" at bounding box center [117, 218] width 63 height 14
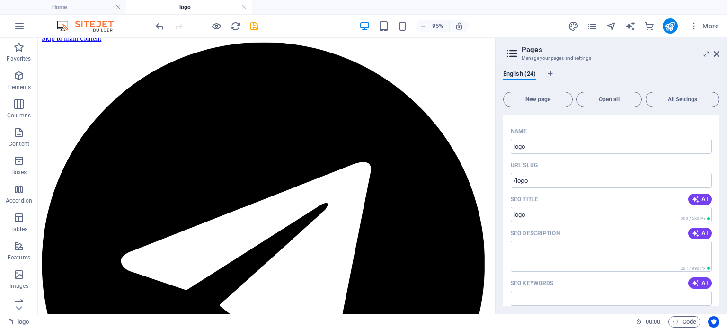
scroll to position [0, 0]
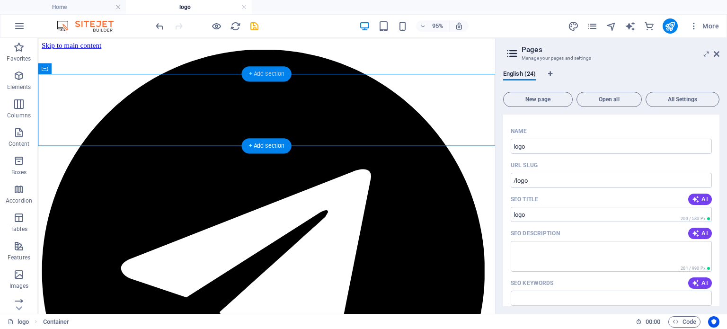
click at [255, 72] on div "+ Add section" at bounding box center [266, 73] width 50 height 15
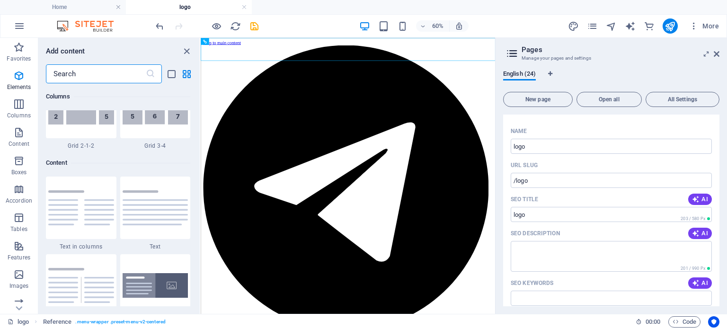
scroll to position [1656, 0]
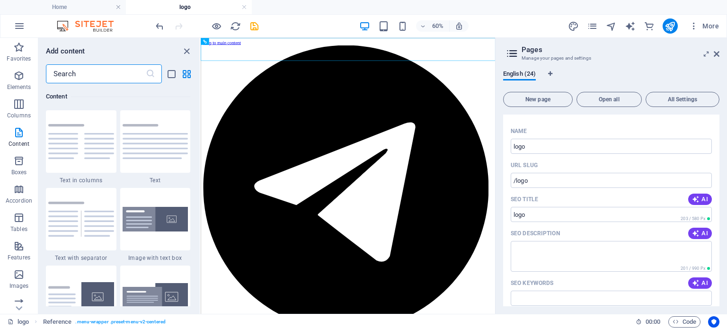
click at [91, 78] on input "text" at bounding box center [96, 73] width 100 height 19
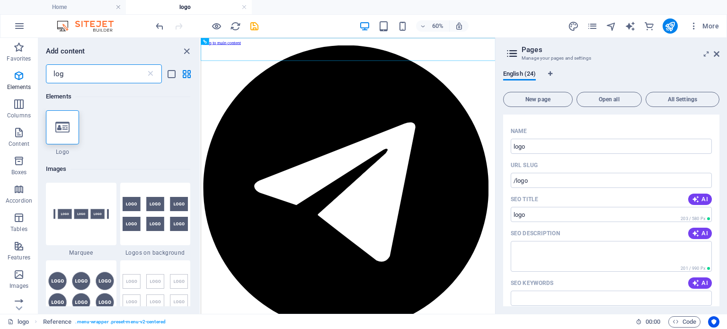
scroll to position [0, 0]
type input "log"
click at [67, 137] on div at bounding box center [62, 127] width 33 height 34
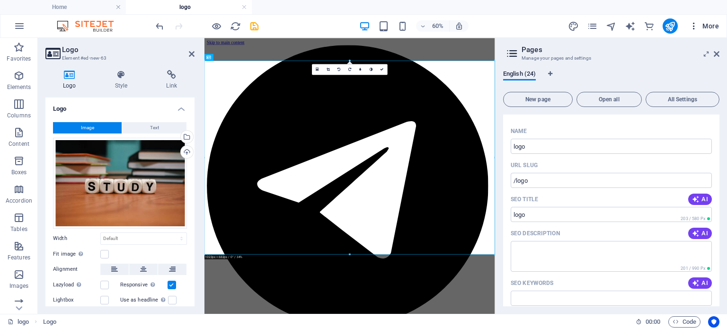
click at [695, 26] on icon "button" at bounding box center [693, 25] width 9 height 9
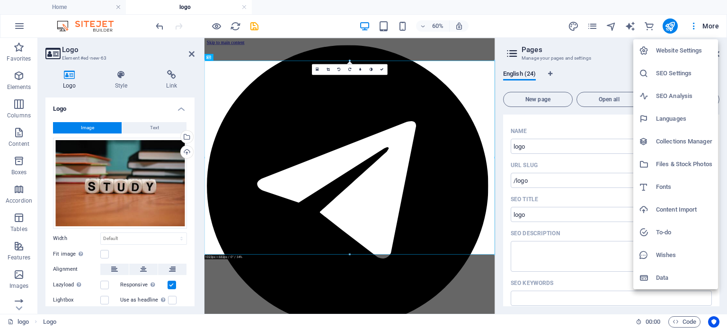
click at [681, 51] on h6 "Website Settings" at bounding box center [684, 50] width 56 height 11
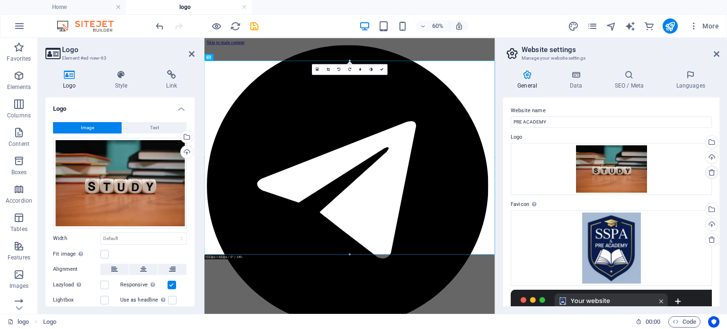
click at [710, 170] on icon at bounding box center [712, 172] width 8 height 8
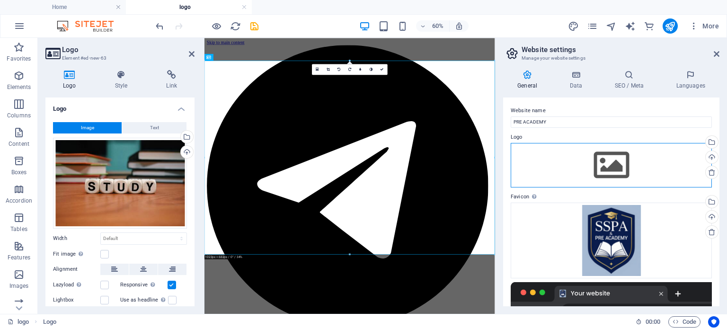
click at [619, 162] on div "Drag files here, click to choose files or select files from Files or our free s…" at bounding box center [611, 165] width 201 height 44
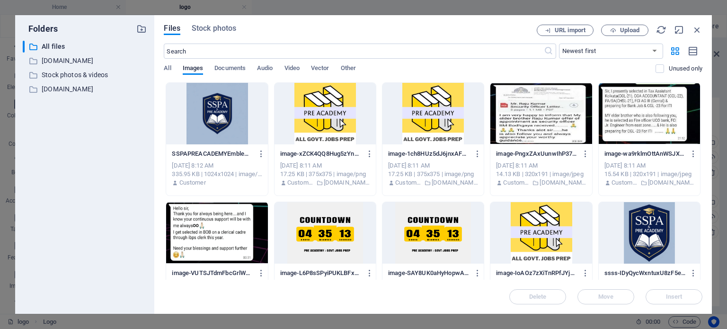
click at [320, 125] on div at bounding box center [324, 114] width 101 height 62
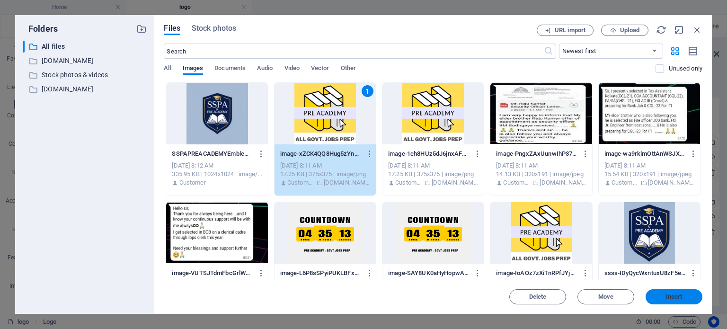
click at [672, 298] on span "Insert" at bounding box center [674, 297] width 17 height 6
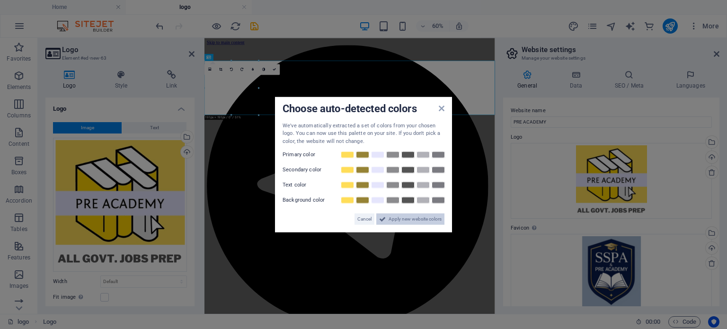
click at [412, 220] on span "Apply new website colors" at bounding box center [414, 218] width 53 height 11
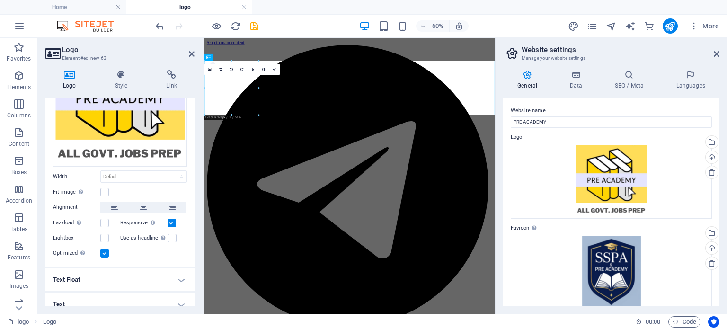
scroll to position [112, 0]
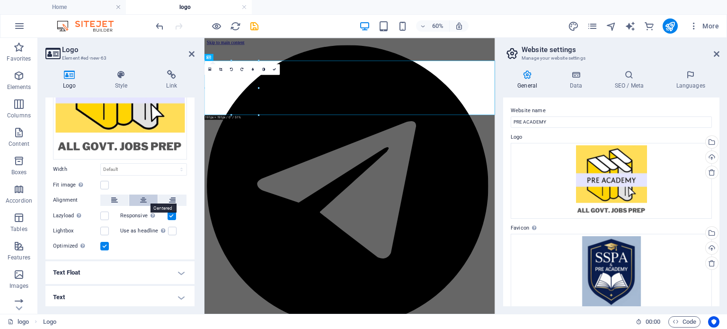
click at [140, 198] on icon at bounding box center [143, 199] width 7 height 11
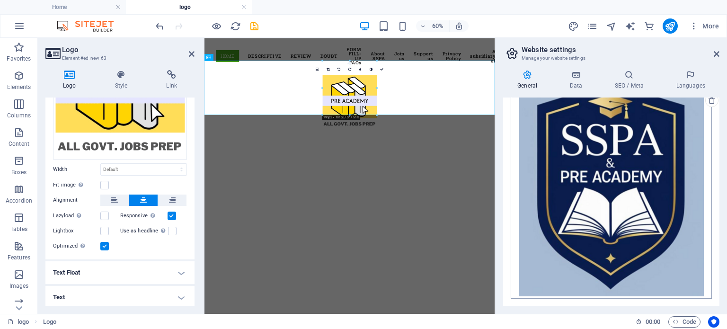
scroll to position [248, 0]
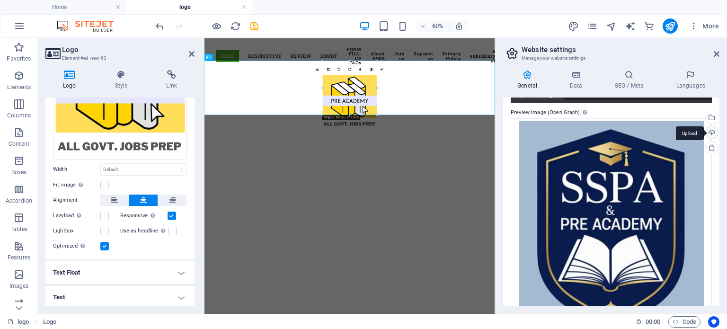
click at [709, 136] on div "Upload" at bounding box center [711, 133] width 14 height 14
click at [716, 55] on icon at bounding box center [716, 54] width 6 height 8
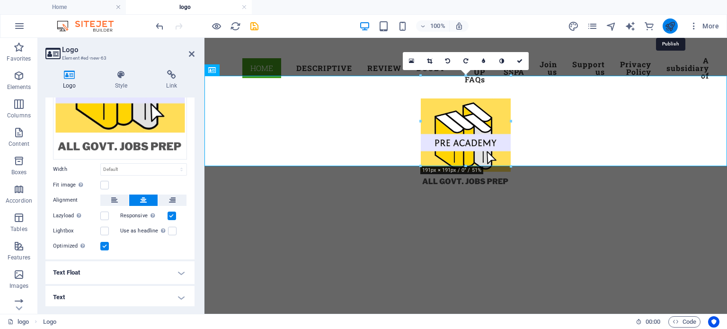
click at [670, 30] on icon "publish" at bounding box center [669, 26] width 11 height 11
